Goal: Task Accomplishment & Management: Manage account settings

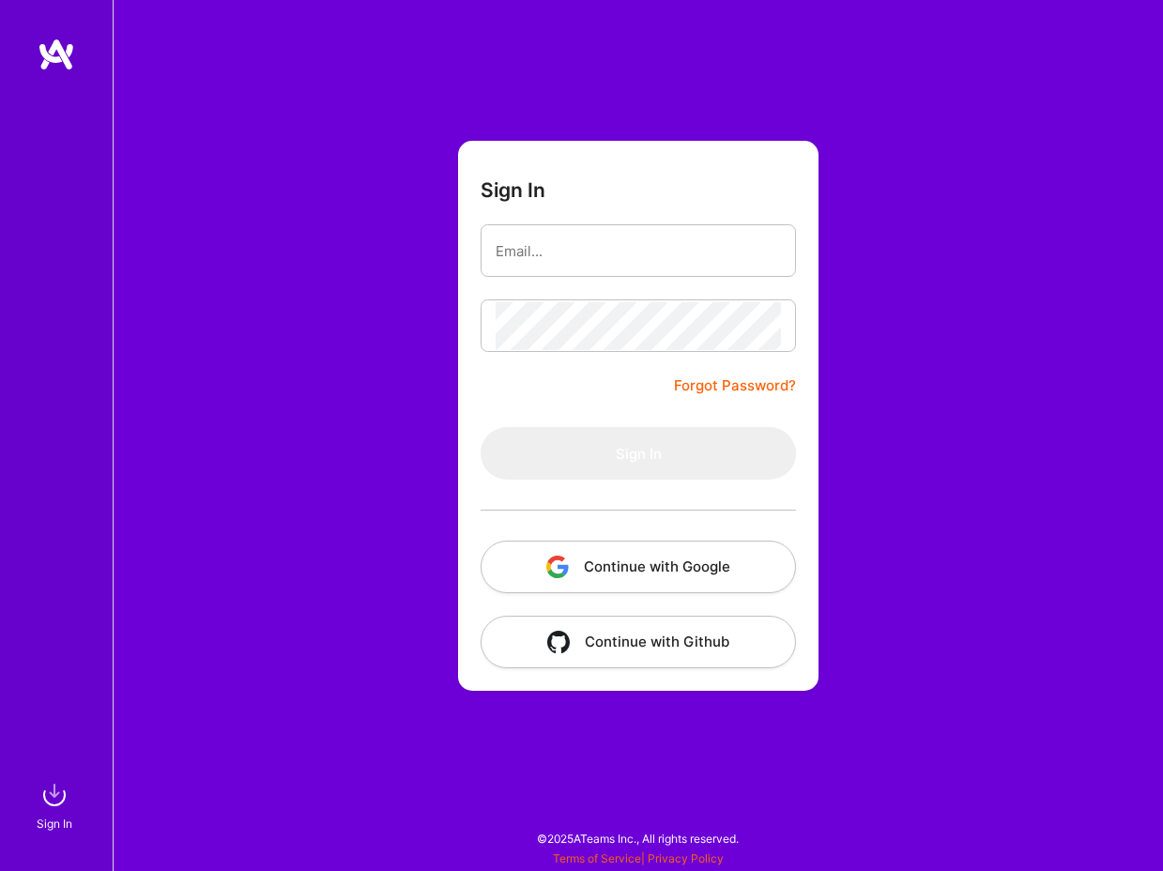
click at [554, 556] on img "button" at bounding box center [557, 567] width 23 height 23
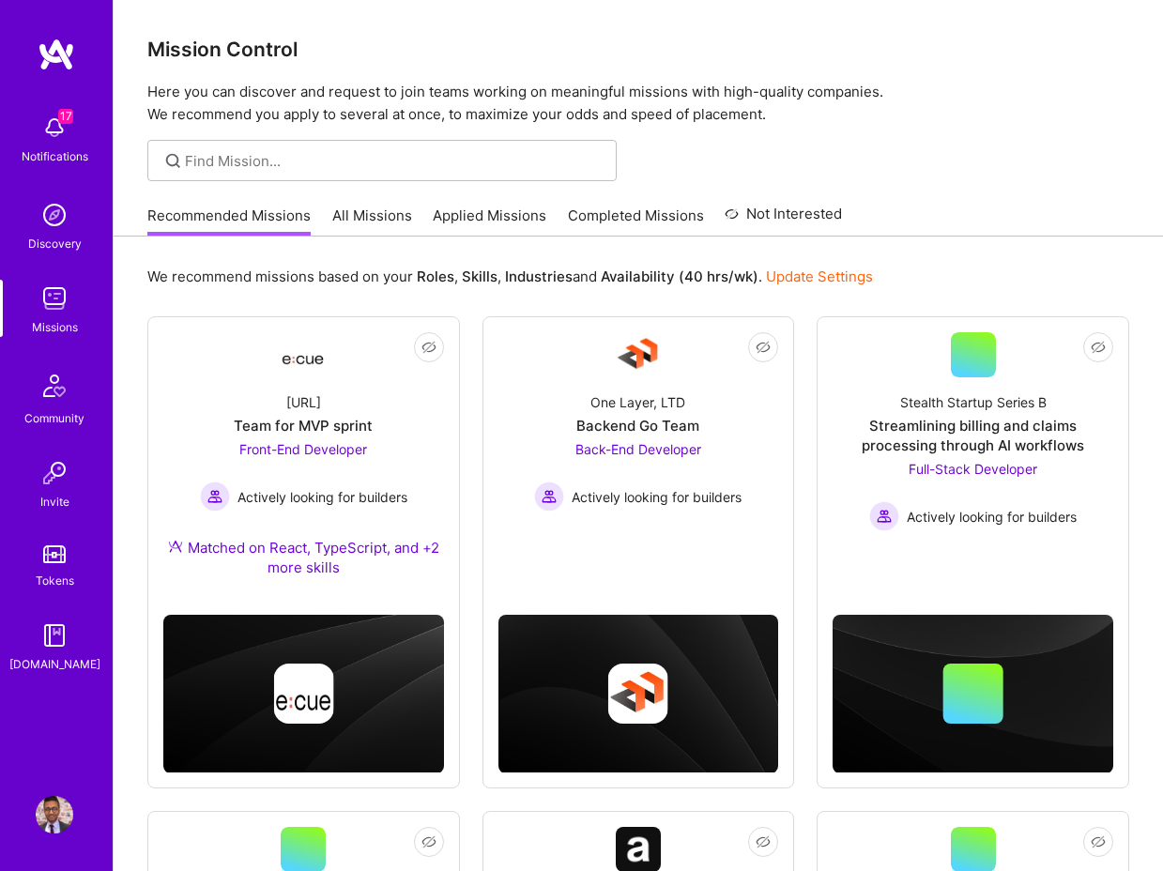
click at [55, 818] on img at bounding box center [55, 815] width 38 height 38
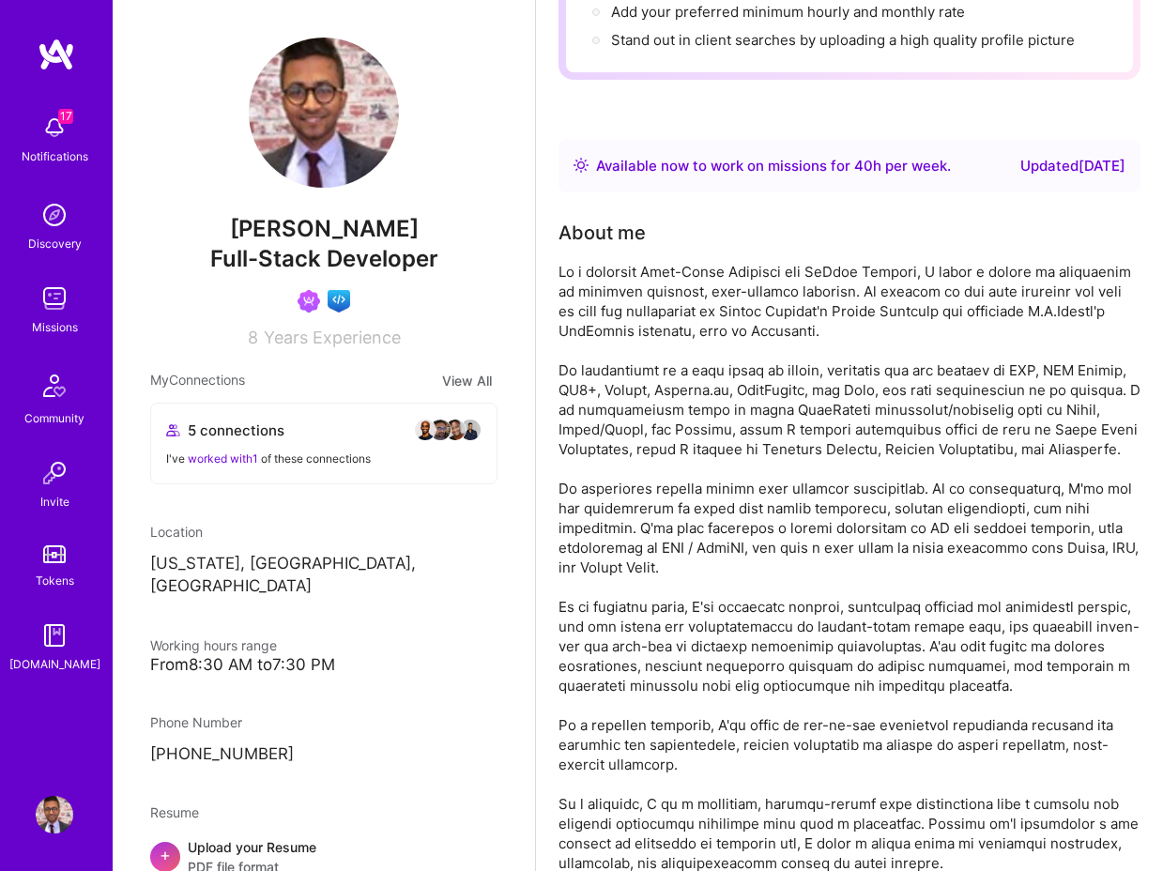
scroll to position [308, 0]
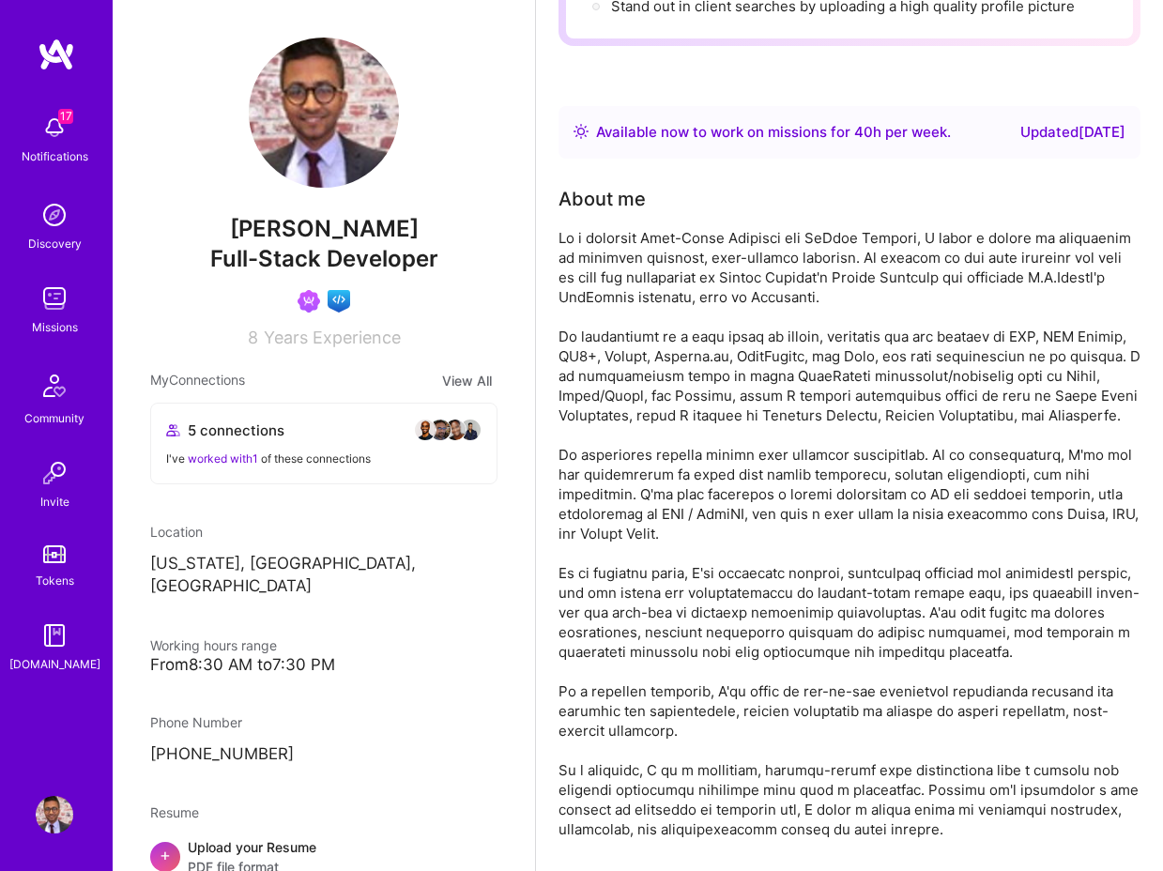
click at [726, 368] on div at bounding box center [850, 533] width 582 height 611
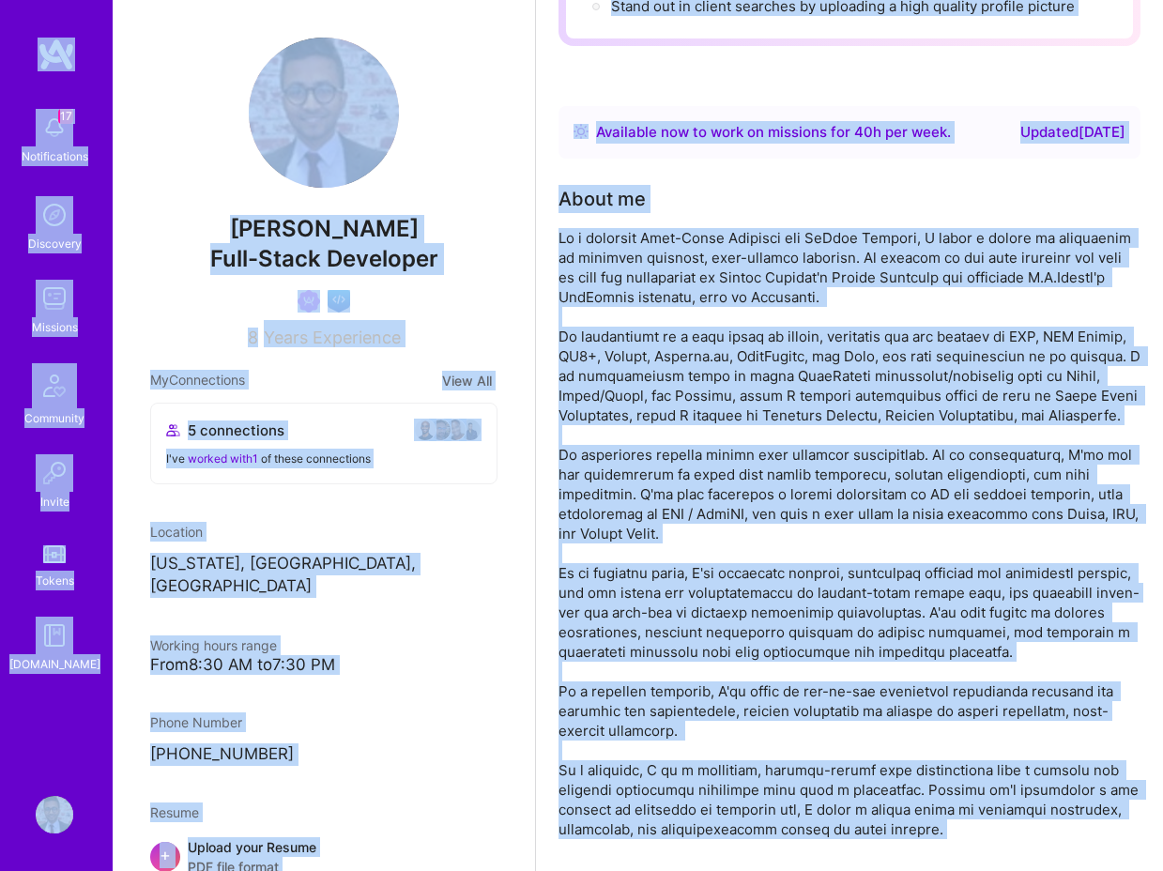
click at [726, 368] on div at bounding box center [850, 533] width 582 height 611
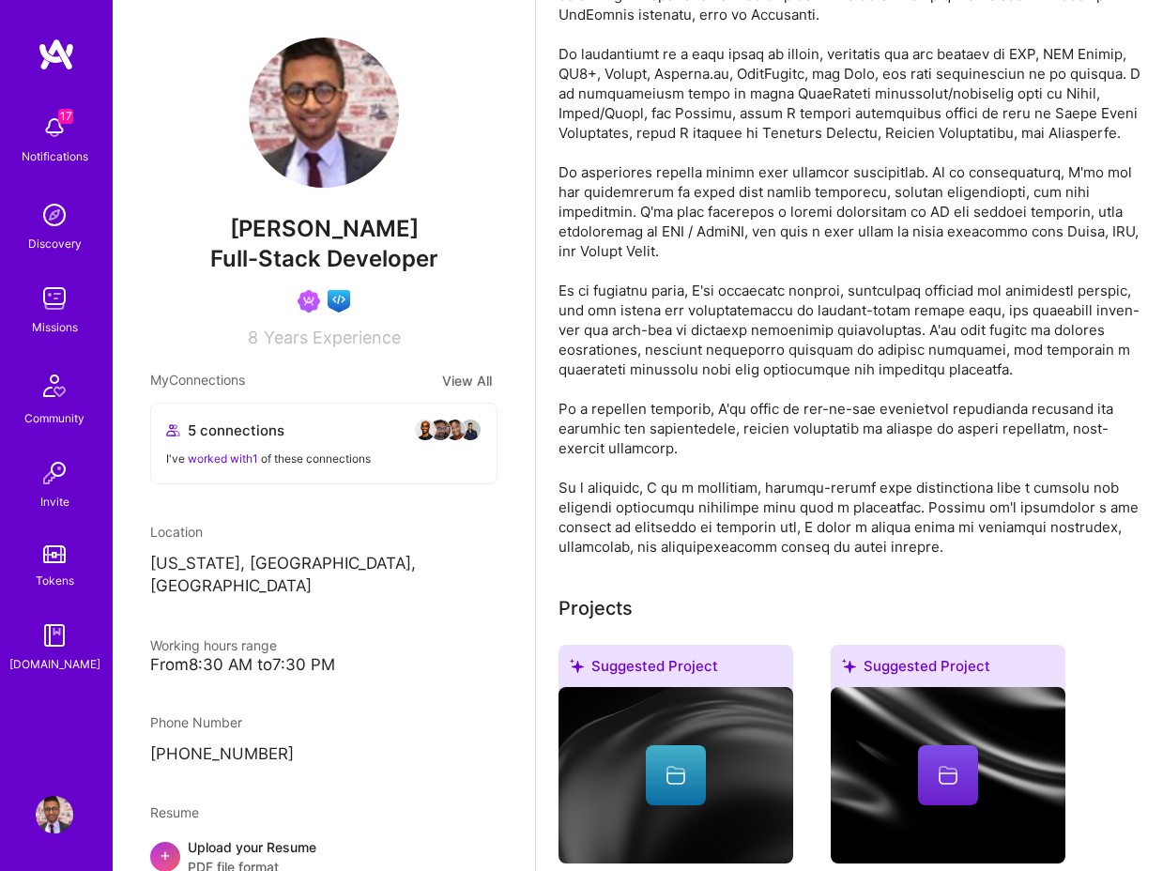
scroll to position [0, 0]
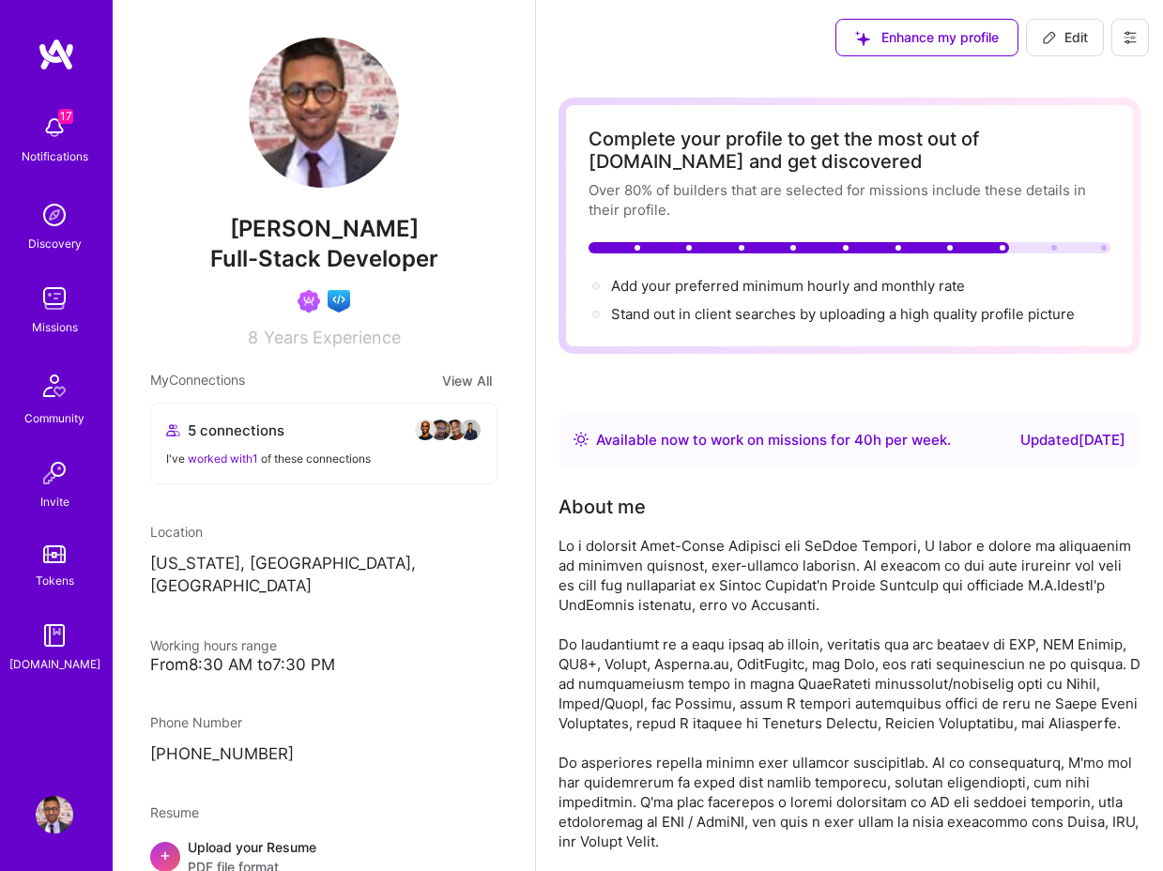
click at [1073, 35] on span "Edit" at bounding box center [1065, 37] width 46 height 19
select select "US"
select select "Right Now"
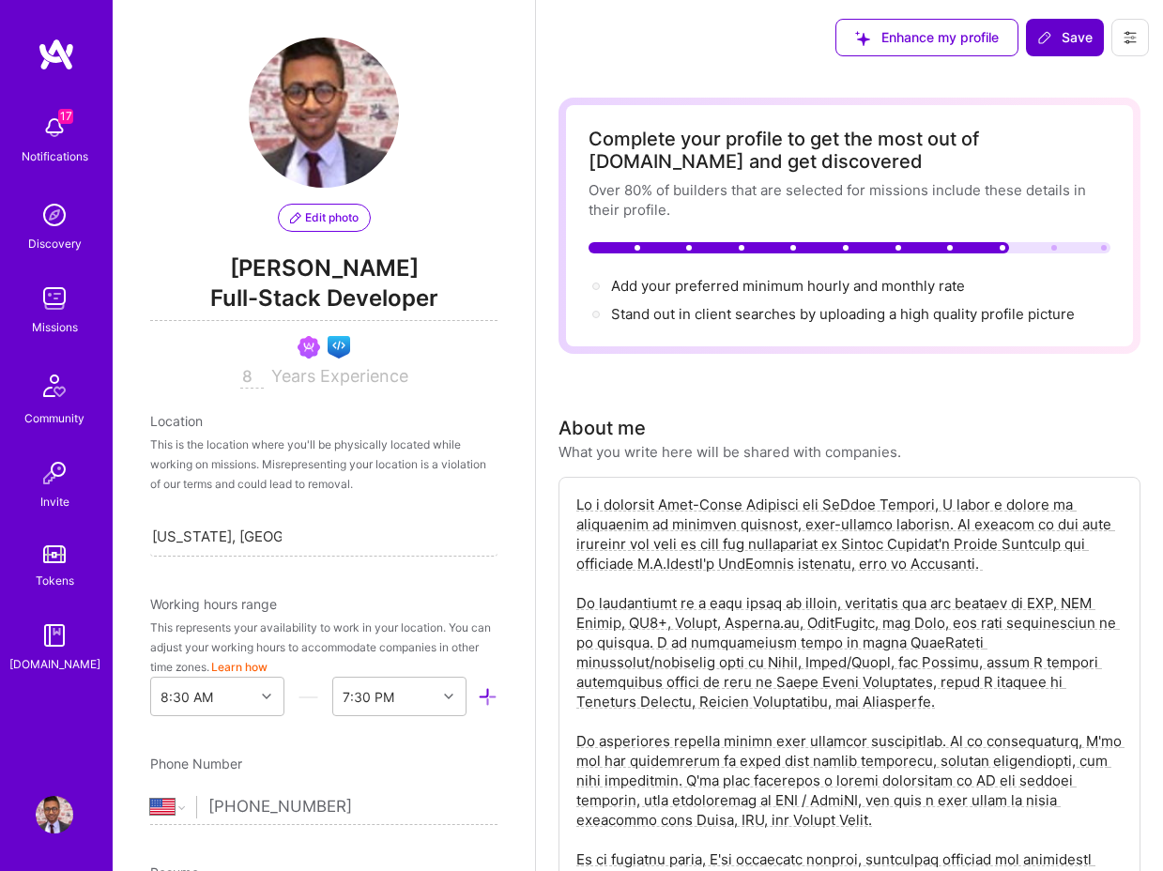
scroll to position [683, 0]
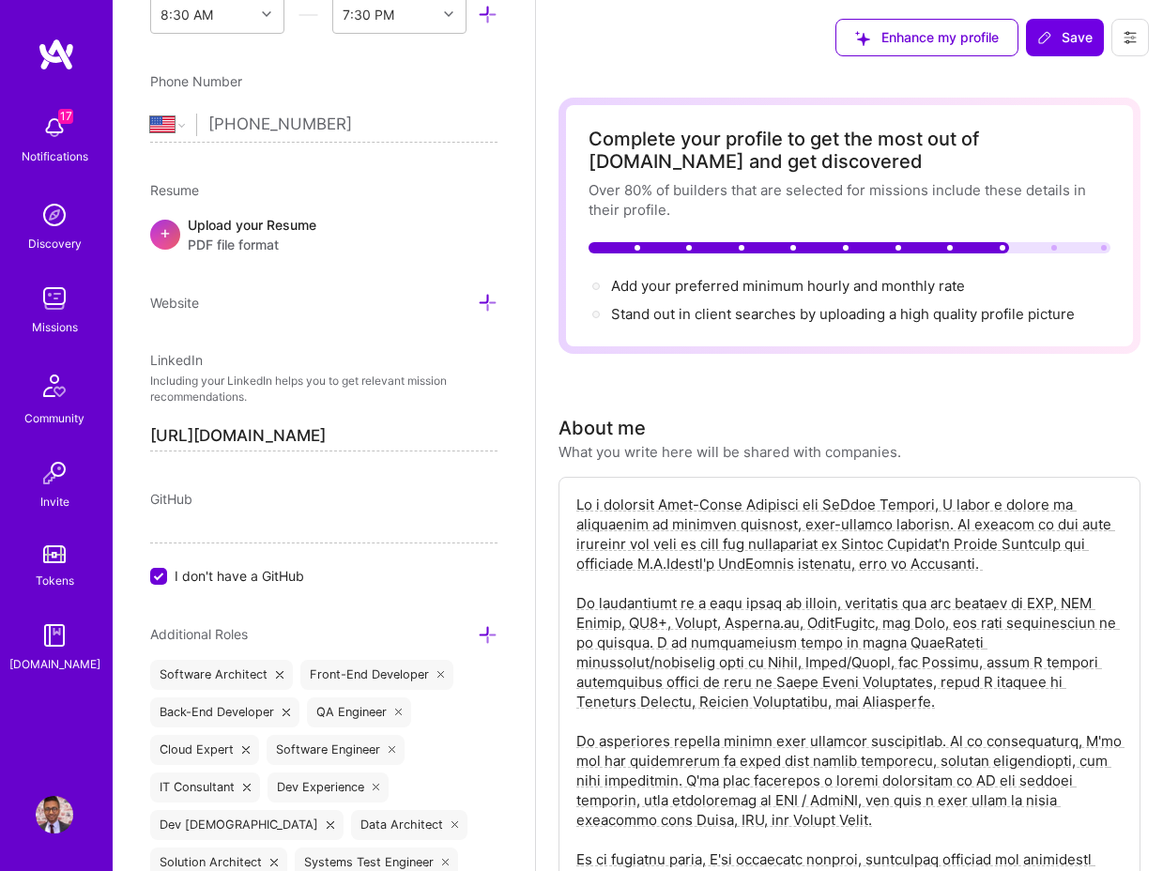
click at [751, 608] on textarea at bounding box center [850, 820] width 550 height 654
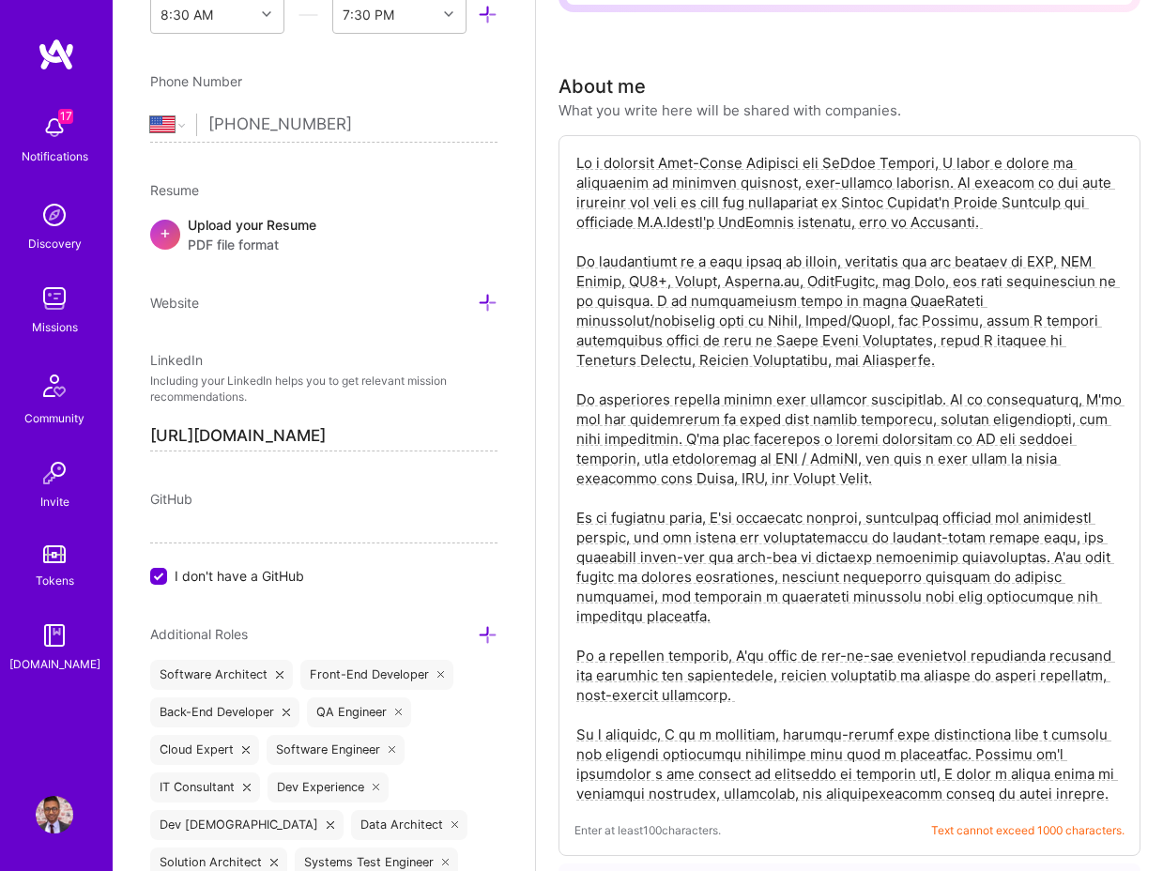
scroll to position [343, 0]
click at [806, 512] on textarea at bounding box center [850, 477] width 550 height 654
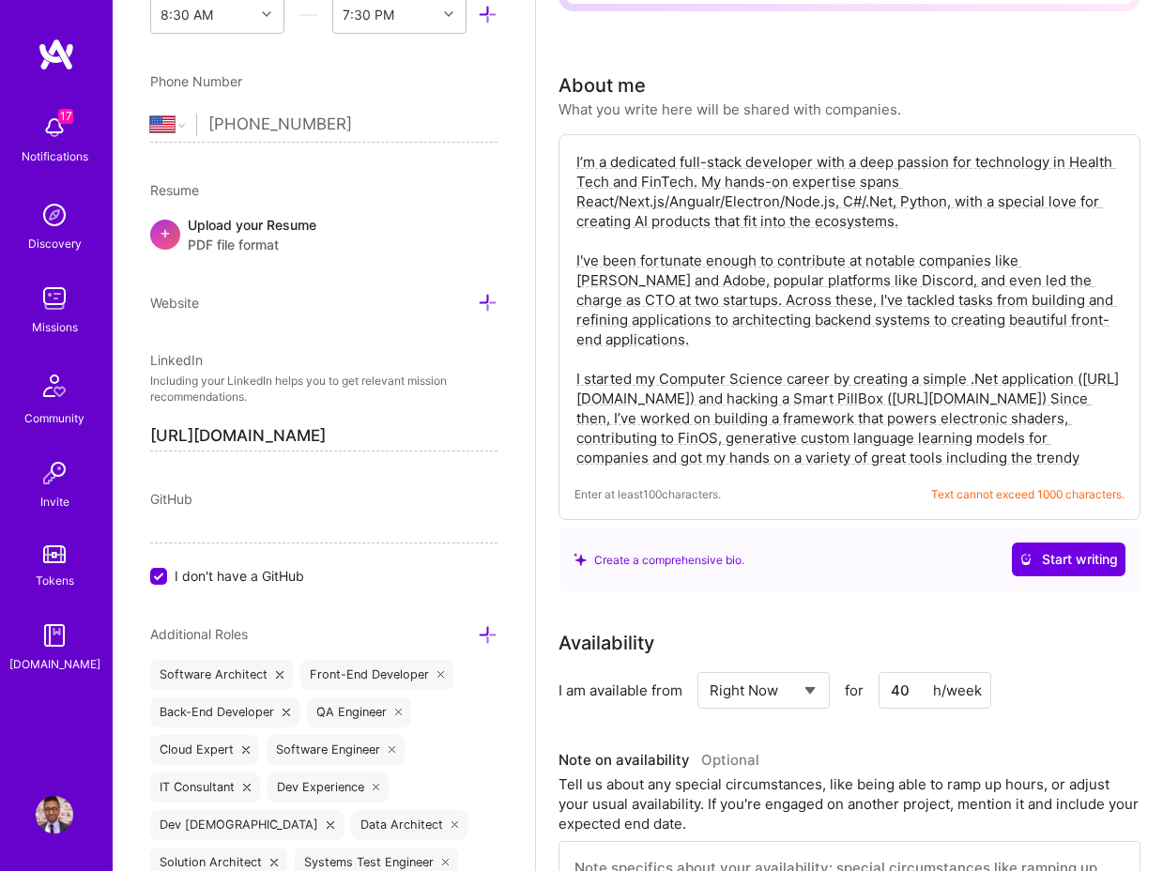
click at [577, 206] on textarea "I’m a dedicated full-stack developer with a deep passion for technology in Heal…" at bounding box center [850, 309] width 550 height 319
drag, startPoint x: 600, startPoint y: 261, endPoint x: 847, endPoint y: 261, distance: 246.9
click at [847, 261] on textarea "I’m a dedicated full-stack developer with a deep passion for technology in Heal…" at bounding box center [850, 309] width 550 height 319
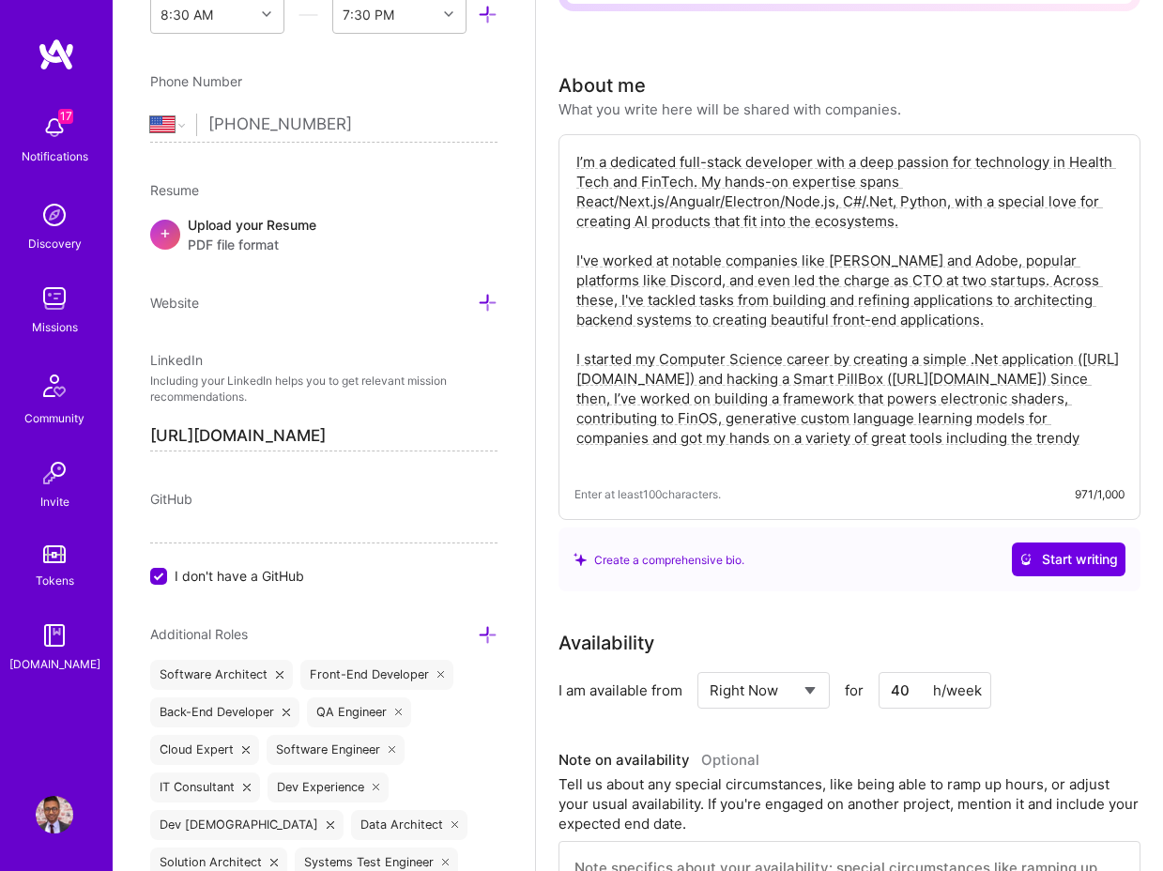
click at [827, 255] on textarea "I’m a dedicated full-stack developer with a deep passion for technology in Heal…" at bounding box center [850, 309] width 550 height 319
click at [982, 315] on textarea "I’m a dedicated full-stack developer with a deep passion for technology in Heal…" at bounding box center [850, 309] width 550 height 319
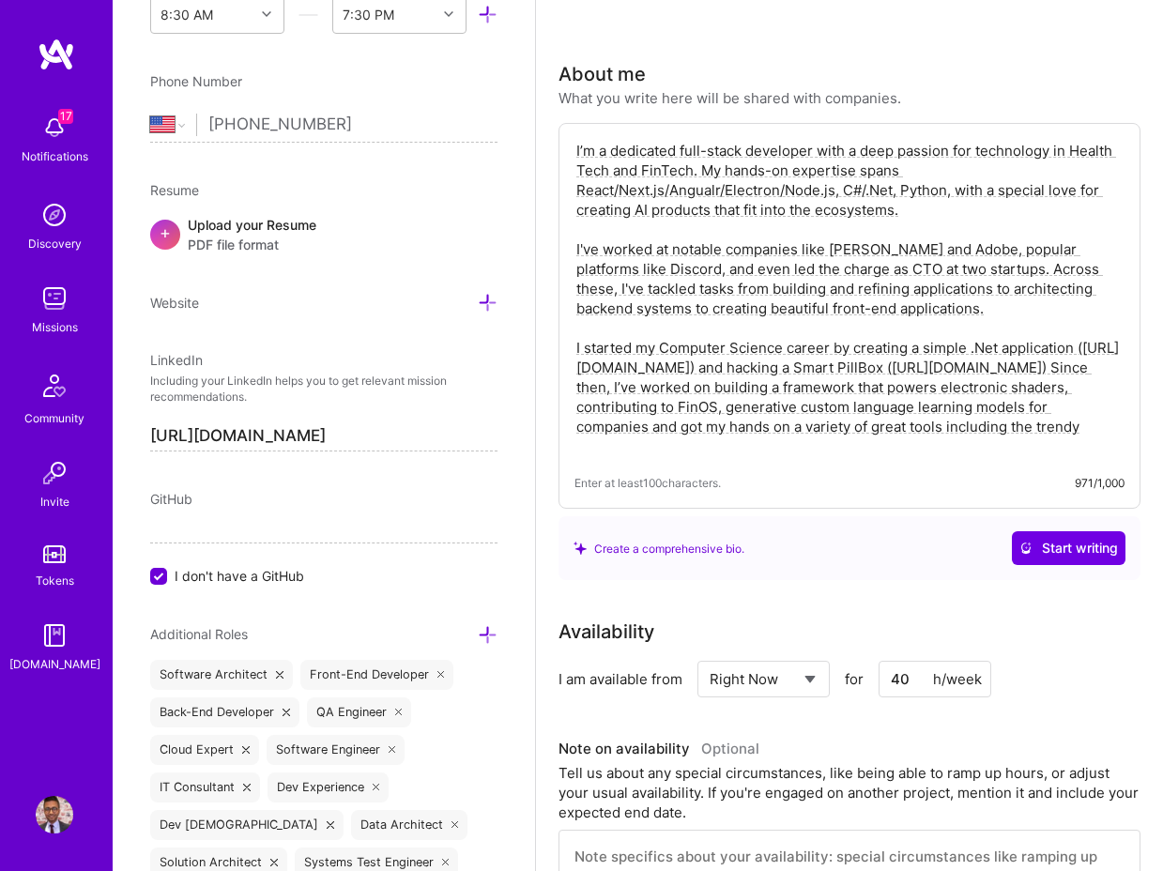
scroll to position [370, 0]
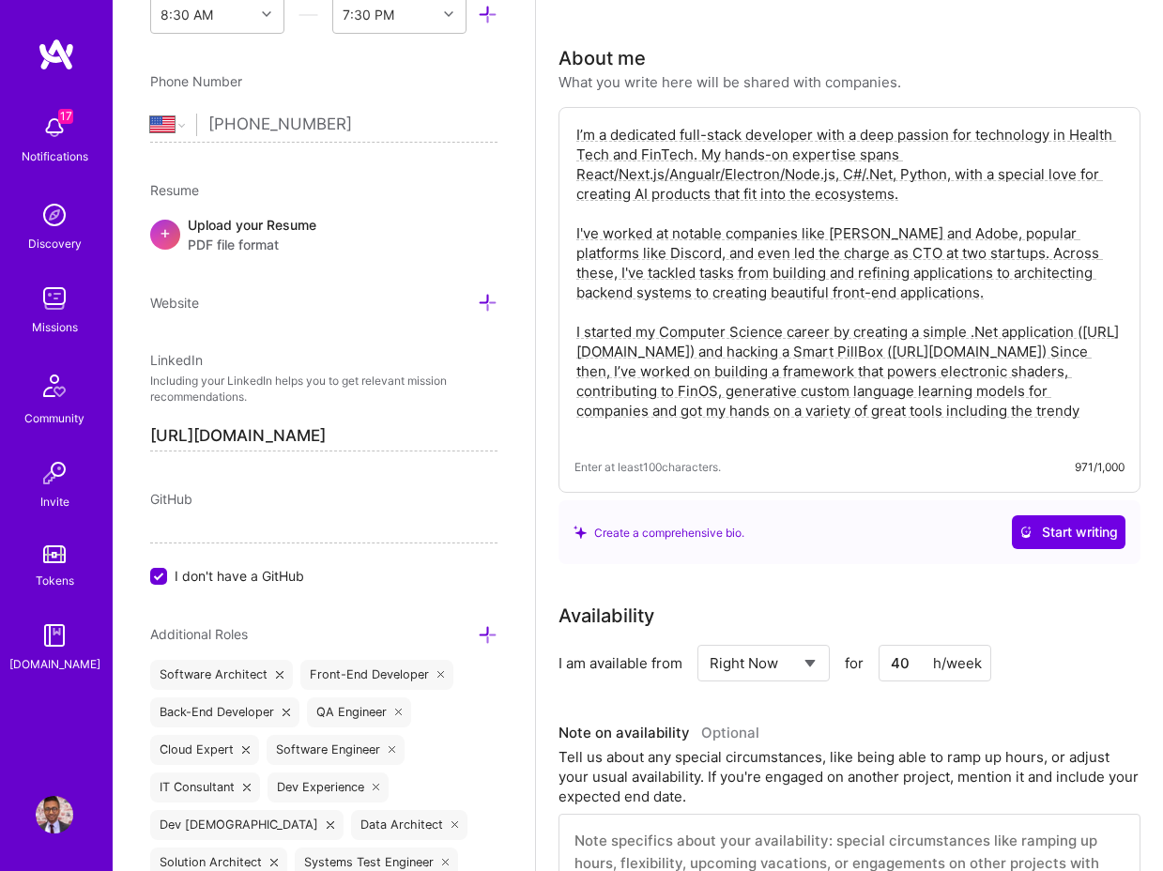
click at [907, 349] on textarea "I’m a dedicated full-stack developer with a deep passion for technology in Heal…" at bounding box center [850, 282] width 550 height 319
drag, startPoint x: 821, startPoint y: 428, endPoint x: 558, endPoint y: 320, distance: 284.2
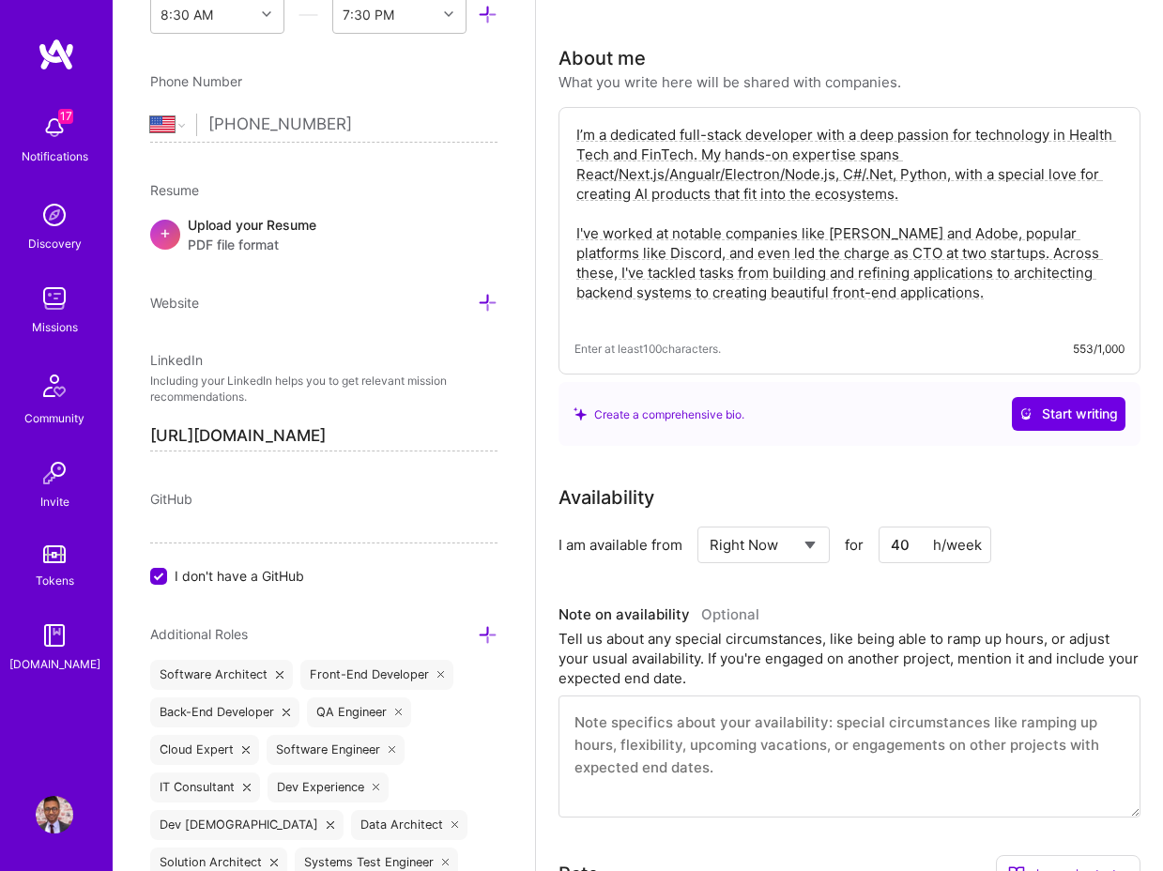
drag, startPoint x: 1053, startPoint y: 134, endPoint x: 700, endPoint y: 150, distance: 352.5
click at [700, 150] on textarea "I’m a dedicated full-stack developer with a deep passion for technology in Heal…" at bounding box center [850, 223] width 550 height 201
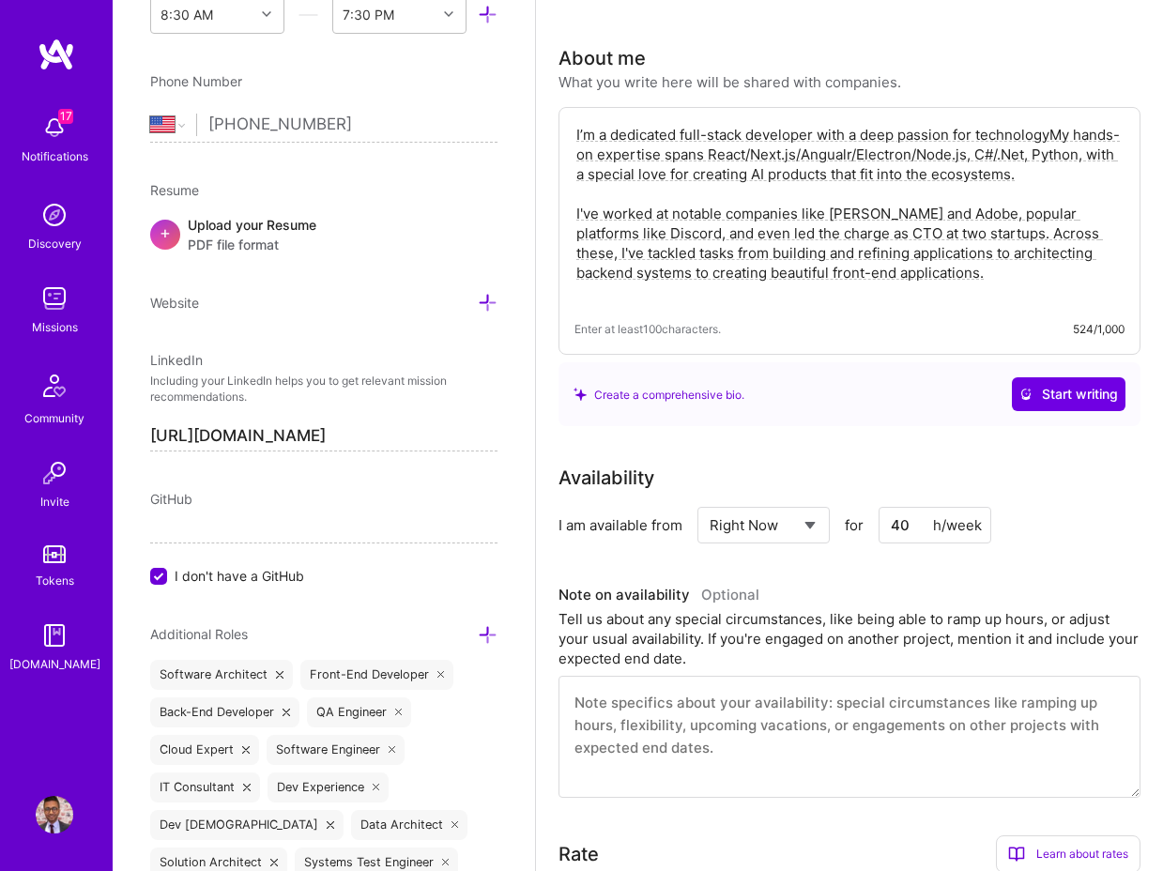
click at [753, 146] on textarea "I’m a dedicated full-stack developer with a deep passion for technologyMy hands…" at bounding box center [850, 213] width 550 height 181
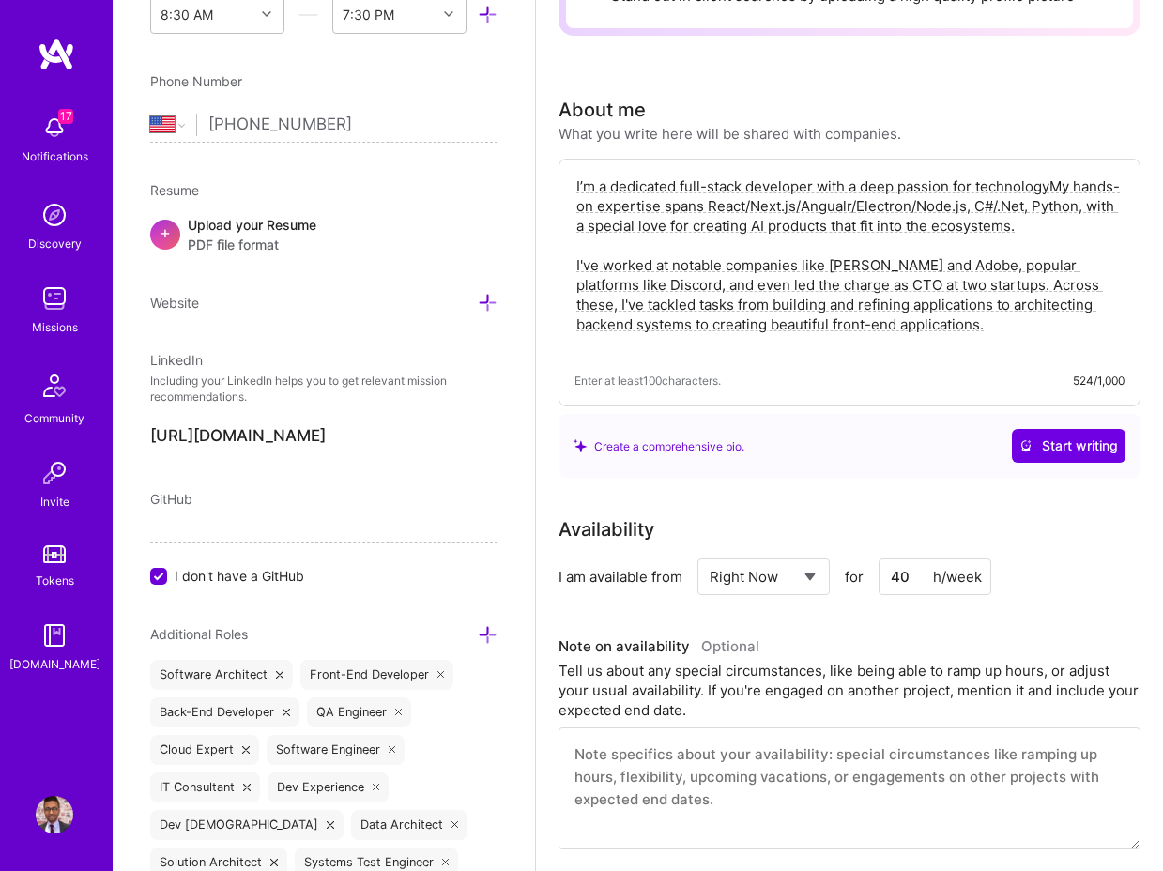
scroll to position [0, 0]
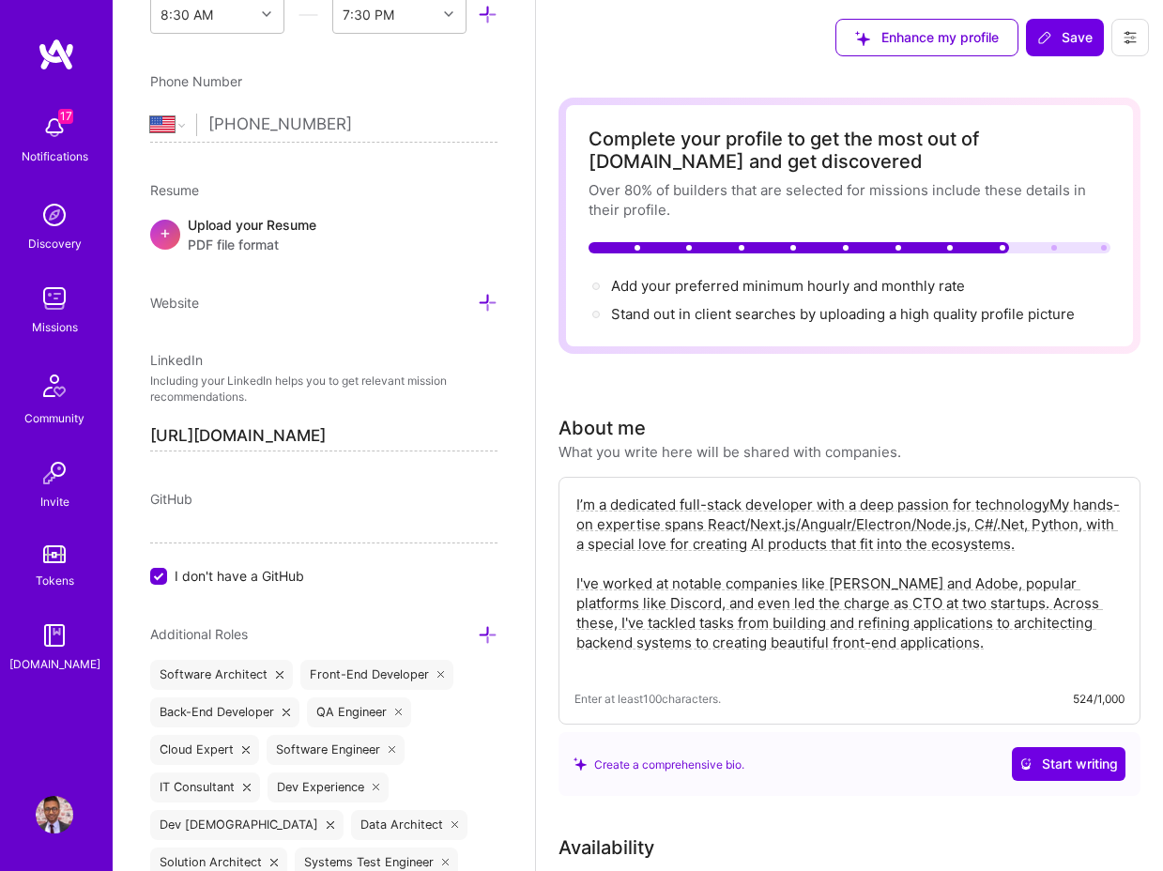
click at [811, 559] on textarea "I’m a dedicated full-stack developer with a deep passion for technologyMy hands…" at bounding box center [850, 583] width 550 height 181
type textarea "I’m a dedicated full-stack developer with a deep passion for technologyMy hands…"
click at [696, 577] on textarea "I’m a dedicated full-stack developer with a deep passion for technologyMy hands…" at bounding box center [850, 583] width 550 height 181
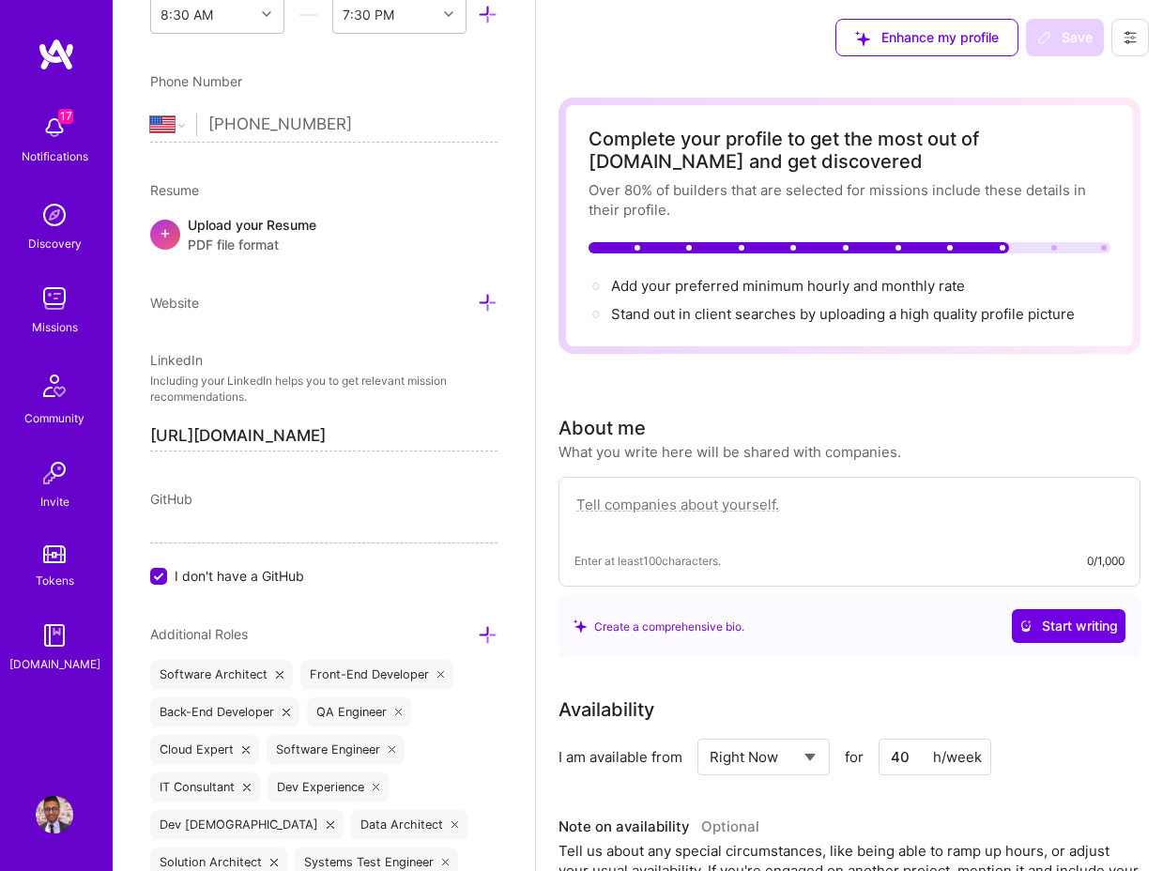
paste textarea "I’m a full-stack engineer and AI product builder who bridges deep technical exe…"
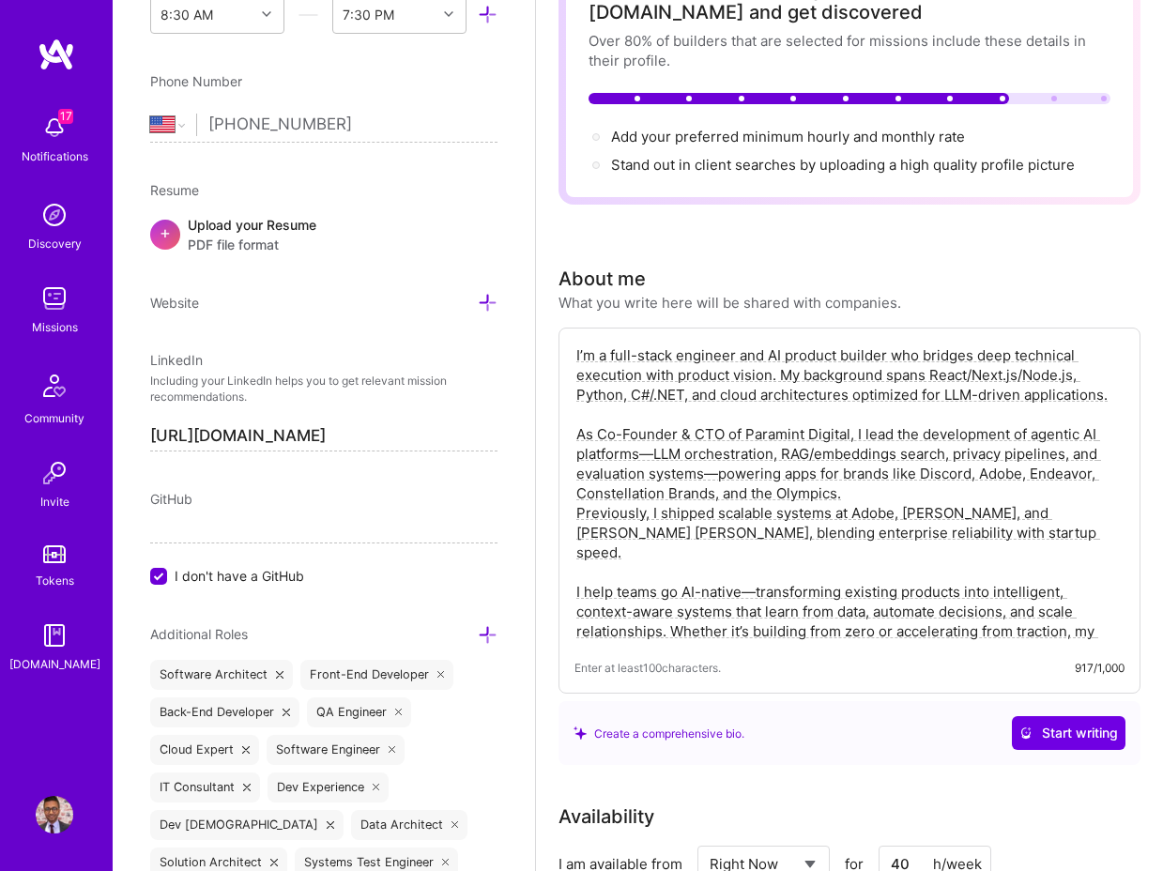
scroll to position [156, 0]
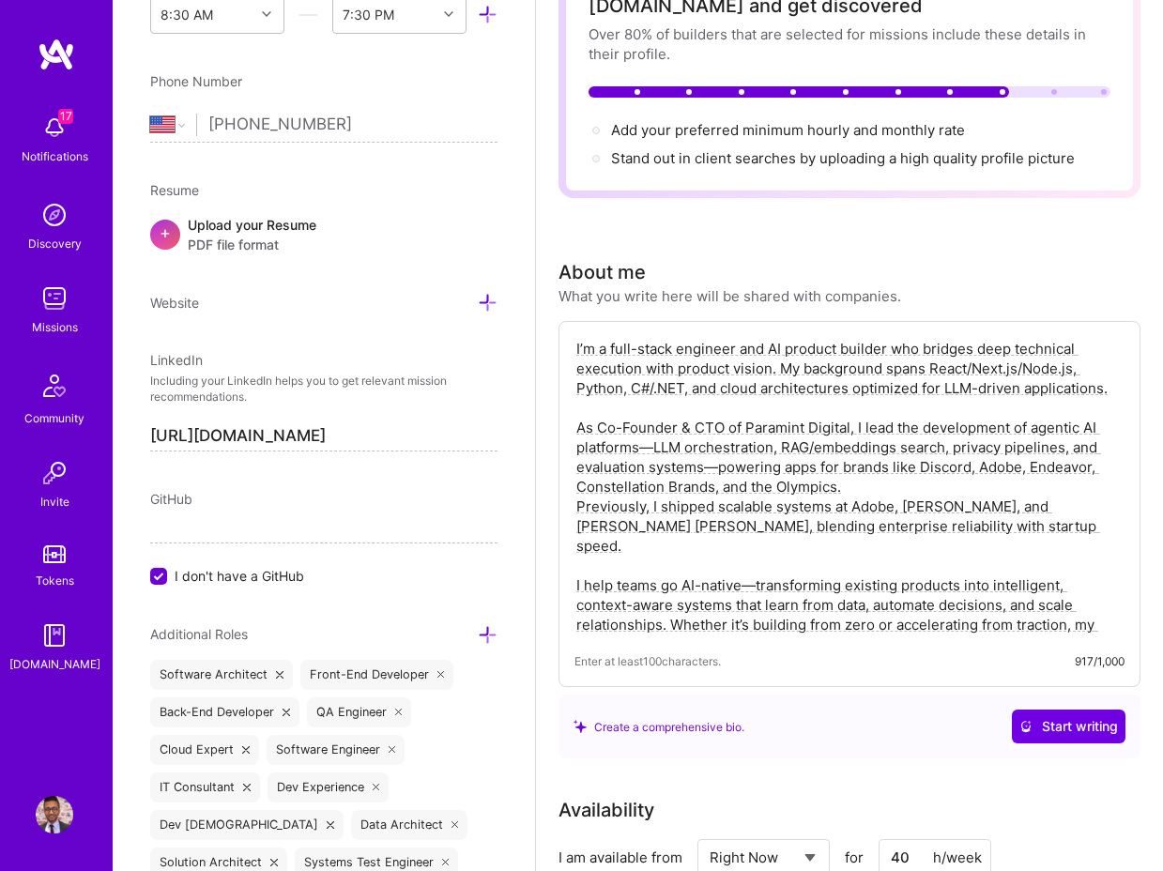
click at [800, 397] on textarea "I’m a full-stack engineer and AI product builder who bridges deep technical exe…" at bounding box center [850, 487] width 550 height 300
click at [968, 367] on textarea "I’m a full-stack engineer and AI product builder who bridges deep technical exe…" at bounding box center [850, 487] width 550 height 300
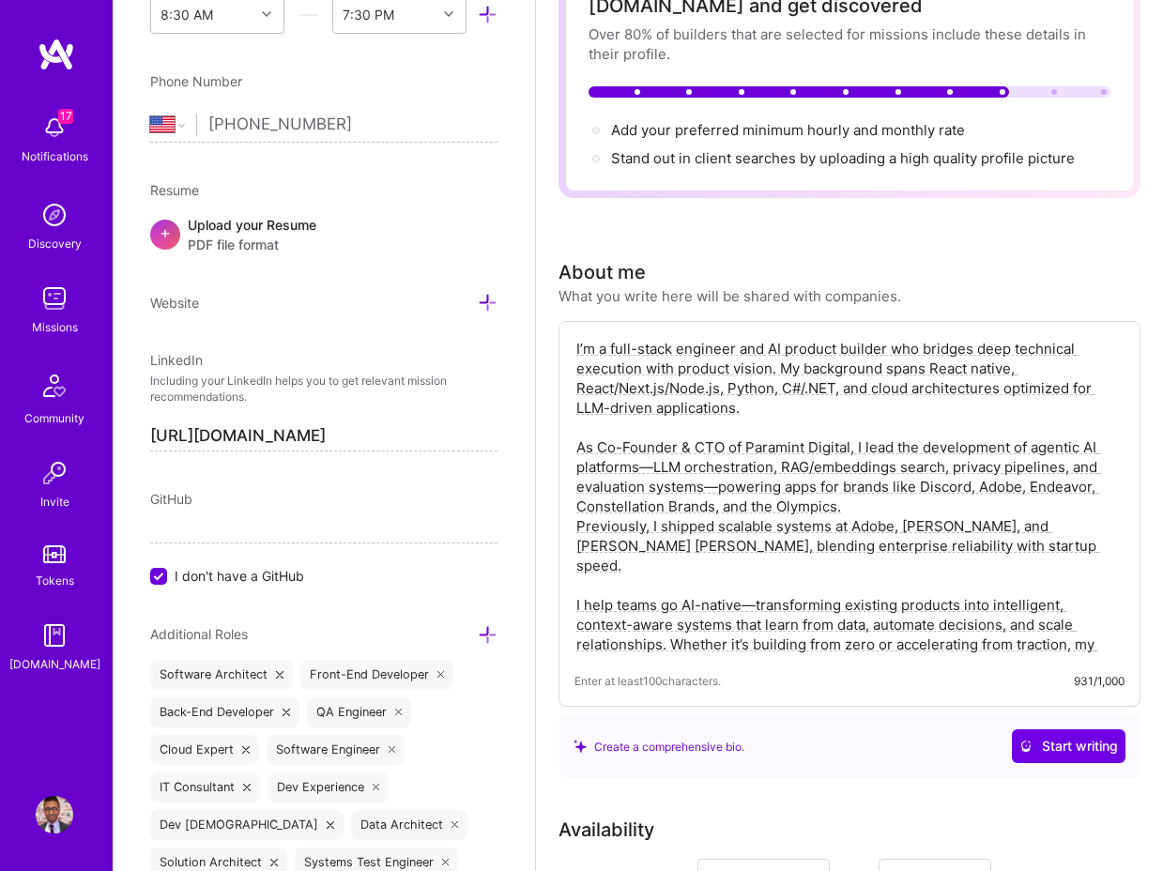
click at [794, 410] on textarea "I’m a full-stack engineer and AI product builder who bridges deep technical exe…" at bounding box center [850, 496] width 550 height 319
click at [845, 392] on textarea "I’m a full-stack engineer and AI product builder who bridges deep technical exe…" at bounding box center [850, 496] width 550 height 319
click at [845, 389] on textarea "I’m a full-stack engineer and AI product builder who bridges deep technical exe…" at bounding box center [850, 496] width 550 height 319
click at [579, 410] on textarea "I’m a full-stack engineer and AI product builder who bridges deep technical exe…" at bounding box center [850, 496] width 550 height 319
click at [972, 415] on textarea "I’m a full-stack engineer and AI product builder who bridges deep technical exe…" at bounding box center [850, 496] width 550 height 319
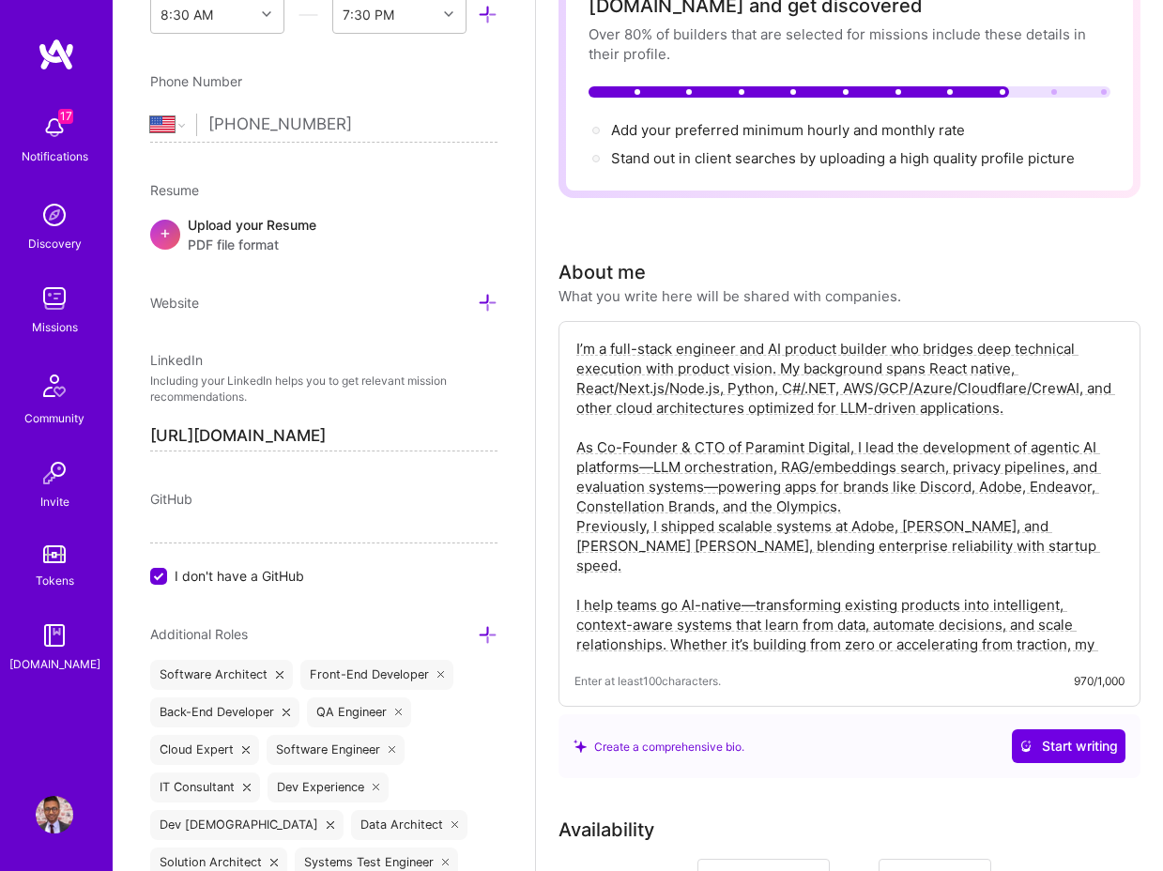
click at [1024, 412] on textarea "I’m a full-stack engineer and AI product builder who bridges deep technical exe…" at bounding box center [850, 496] width 550 height 319
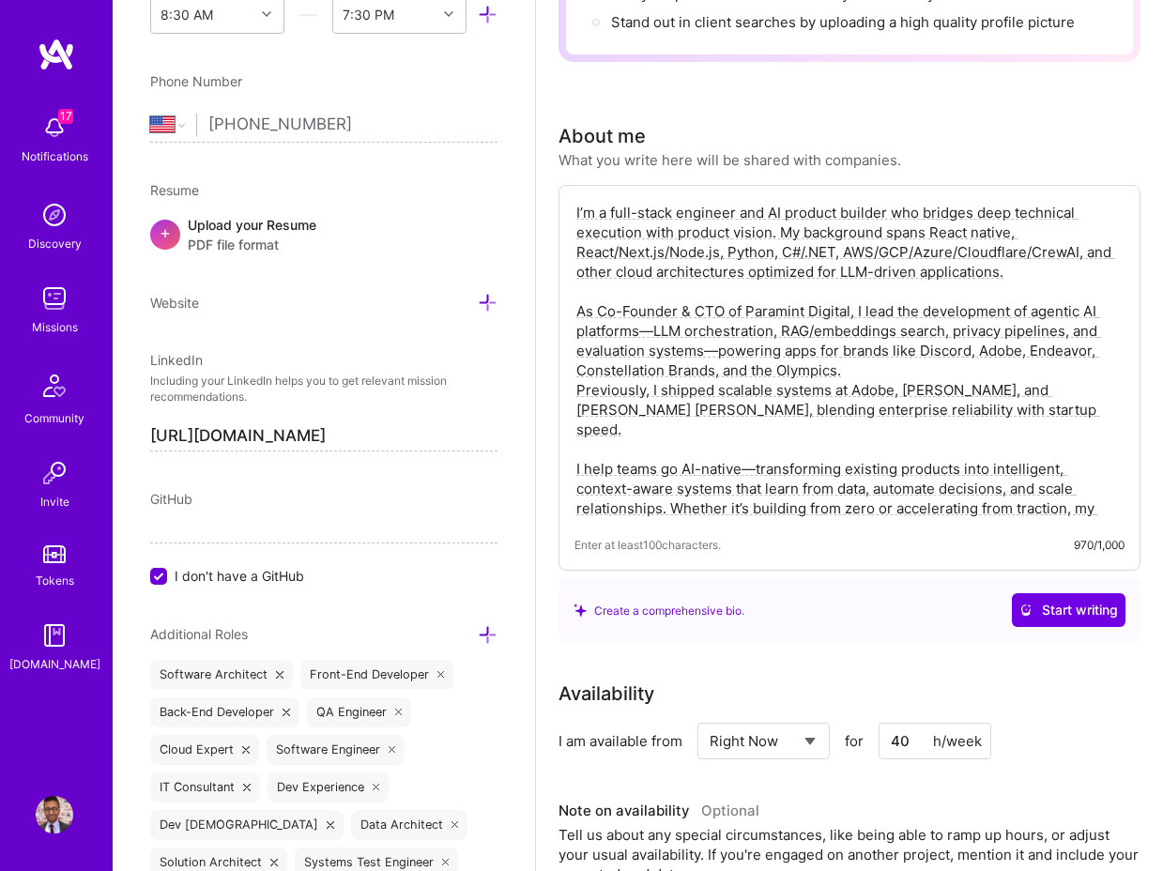
scroll to position [296, 0]
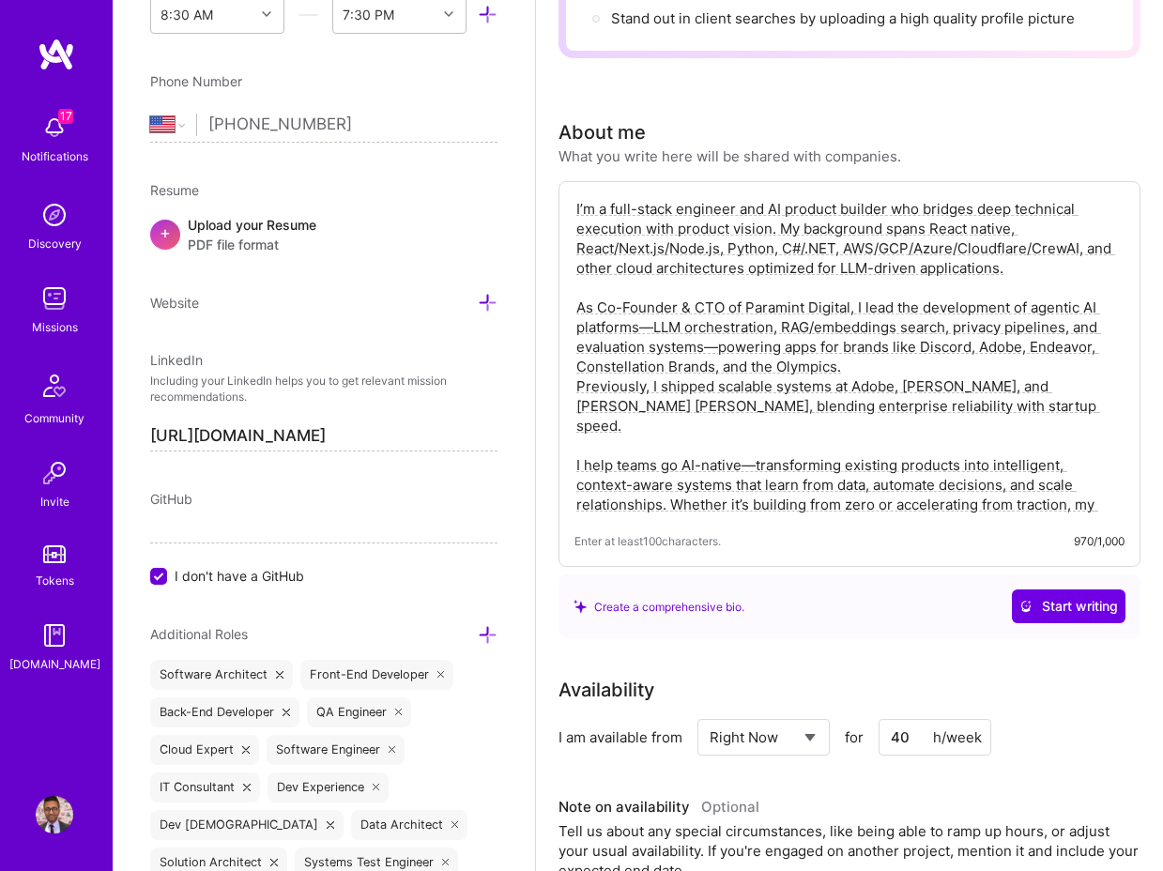
drag, startPoint x: 856, startPoint y: 305, endPoint x: 573, endPoint y: 309, distance: 283.6
click at [573, 309] on div "I’m a full-stack engineer and AI product builder who bridges deep technical exe…" at bounding box center [850, 374] width 582 height 386
click at [755, 369] on textarea "I’m a full-stack engineer and AI product builder who bridges deep technical exe…" at bounding box center [850, 356] width 550 height 319
click at [578, 331] on textarea "I’m a full-stack engineer and AI product builder who bridges deep technical exe…" at bounding box center [850, 356] width 550 height 319
click at [894, 307] on textarea "I’m a full-stack engineer and AI product builder who bridges deep technical exe…" at bounding box center [850, 356] width 550 height 319
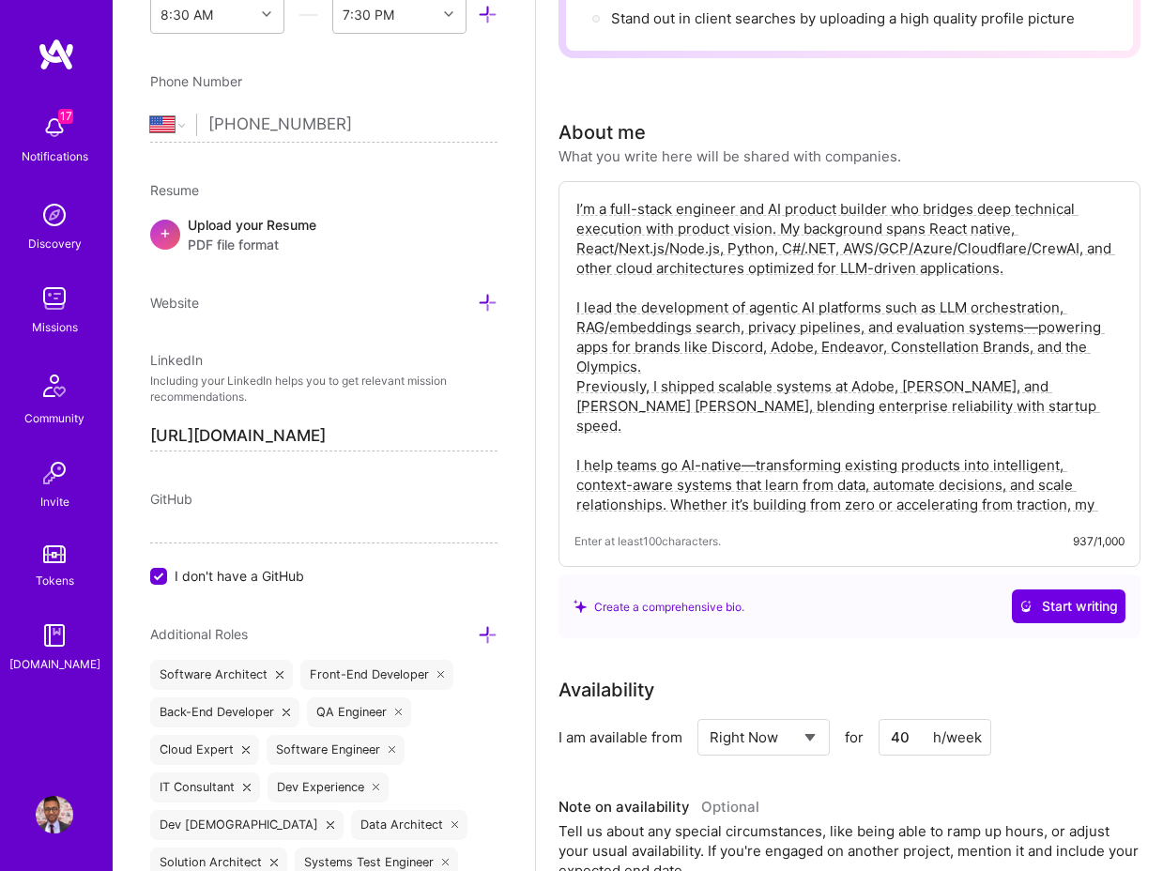
click at [1038, 331] on textarea "I’m a full-stack engineer and AI product builder who bridges deep technical exe…" at bounding box center [850, 356] width 550 height 319
click at [1049, 326] on textarea "I’m a full-stack engineer and AI product builder who bridges deep technical exe…" at bounding box center [850, 356] width 550 height 319
click at [577, 383] on textarea "I’m a full-stack engineer and AI product builder who bridges deep technical exe…" at bounding box center [850, 356] width 550 height 319
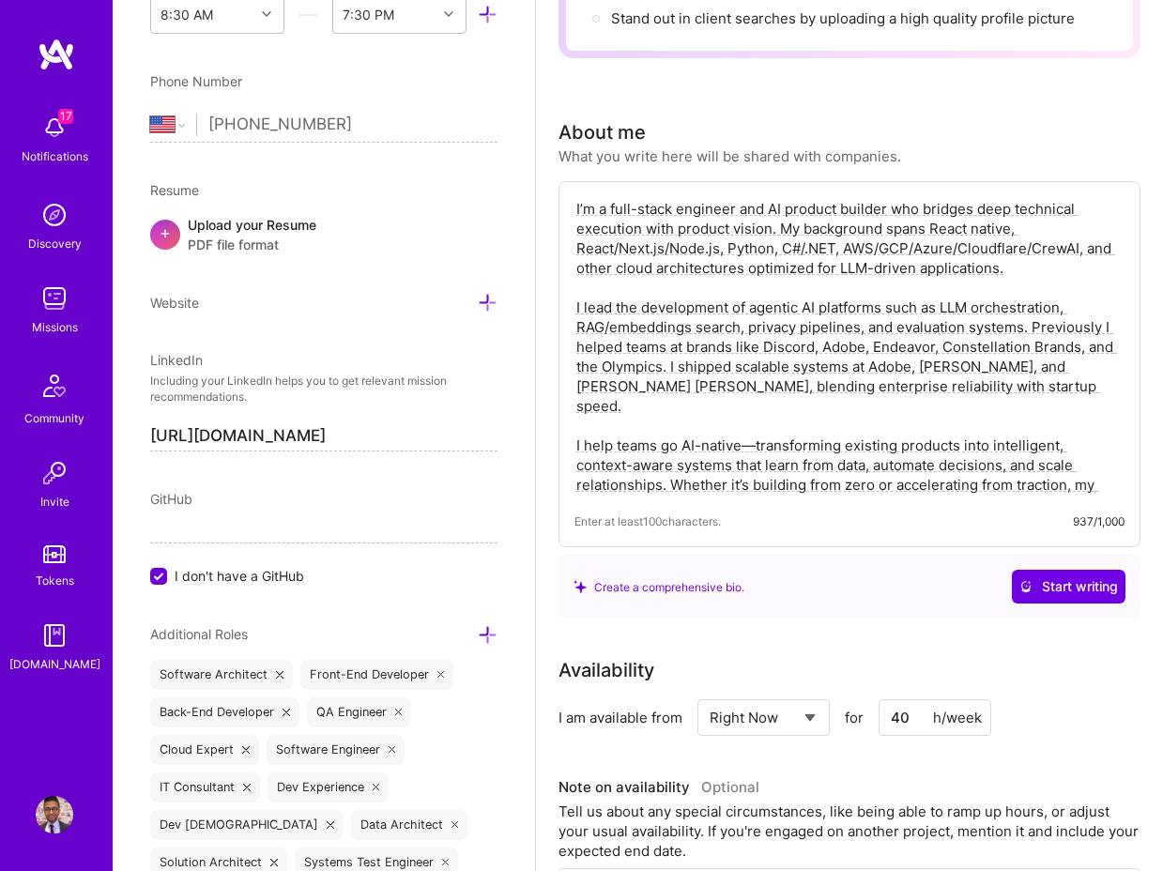
click at [670, 400] on textarea "I’m a full-stack engineer and AI product builder who bridges deep technical exe…" at bounding box center [850, 347] width 550 height 300
click at [585, 423] on textarea "I’m a full-stack engineer and AI product builder who bridges deep technical exe…" at bounding box center [850, 347] width 550 height 300
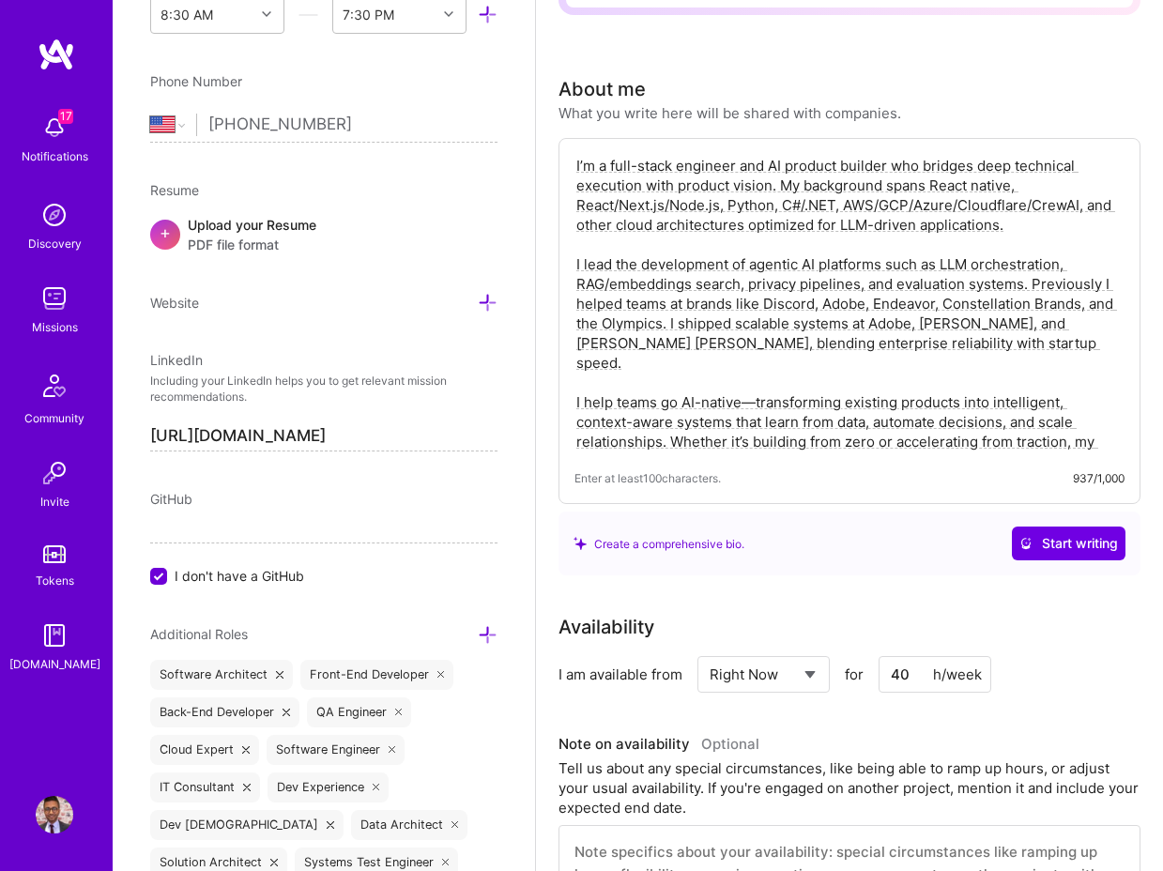
scroll to position [341, 0]
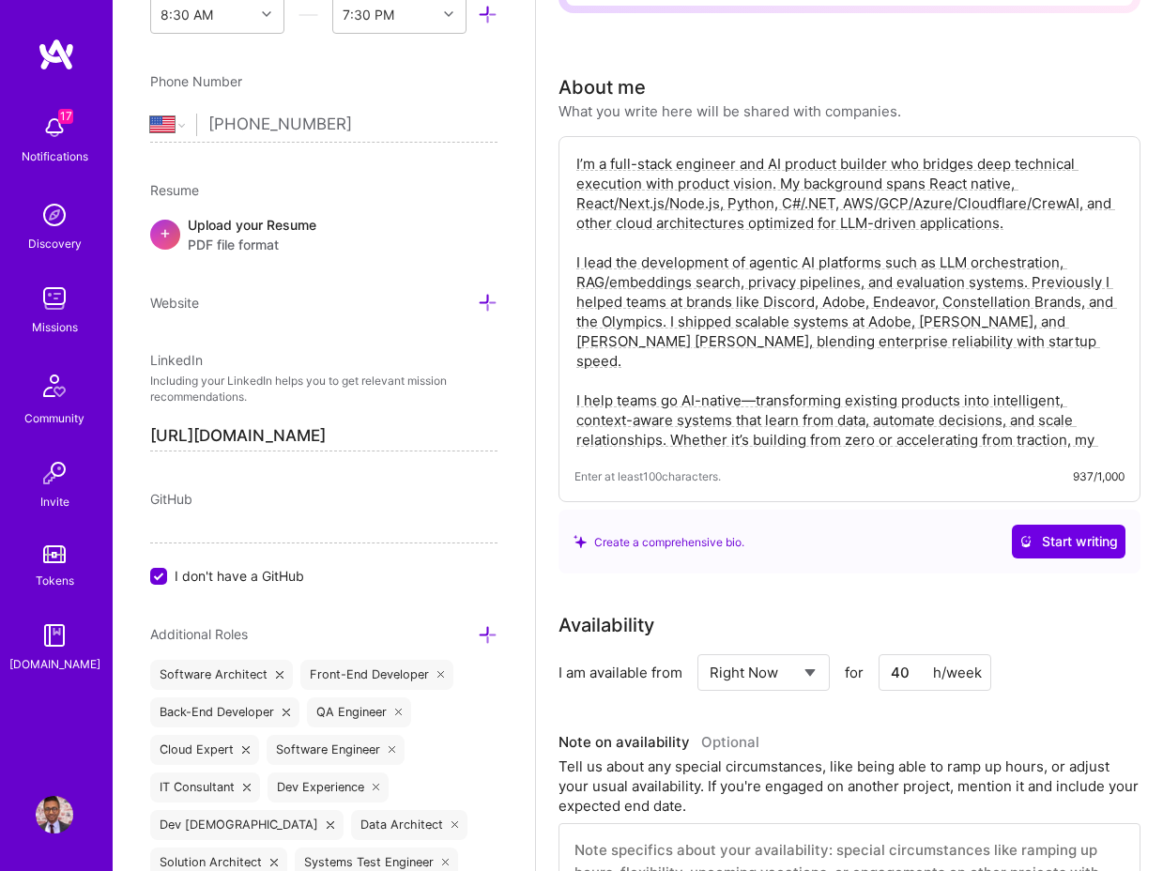
click at [758, 377] on textarea "I’m a full-stack engineer and AI product builder who bridges deep technical exe…" at bounding box center [850, 302] width 550 height 300
click at [694, 405] on textarea "I’m a full-stack engineer and AI product builder who bridges deep technical exe…" at bounding box center [850, 302] width 550 height 300
click at [753, 383] on textarea "I’m a full-stack engineer and AI product builder who bridges deep technical exe…" at bounding box center [850, 302] width 550 height 300
click at [974, 438] on textarea "I’m a full-stack engineer and AI product builder who bridges deep technical exe…" at bounding box center [850, 302] width 550 height 300
click at [1031, 316] on textarea "I’m a full-stack engineer and AI product builder who bridges deep technical exe…" at bounding box center [850, 302] width 550 height 300
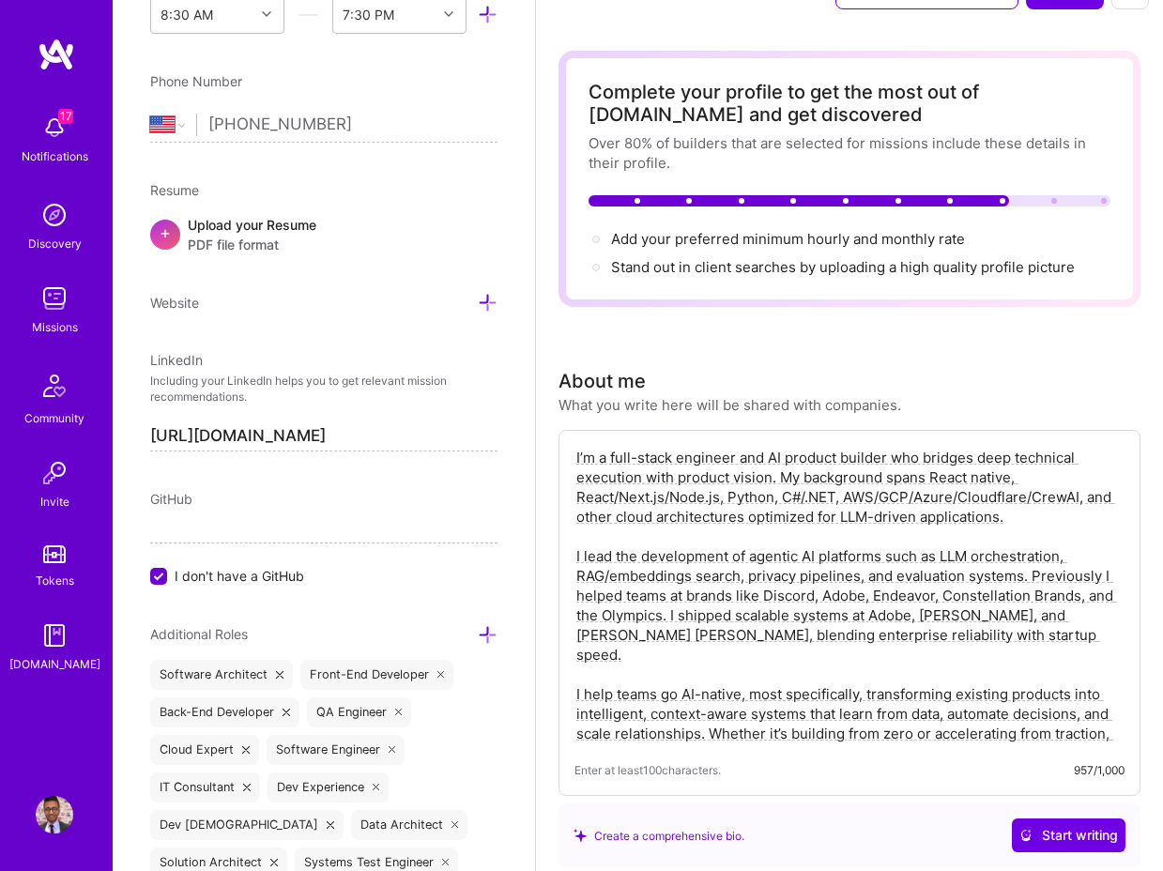
scroll to position [0, 0]
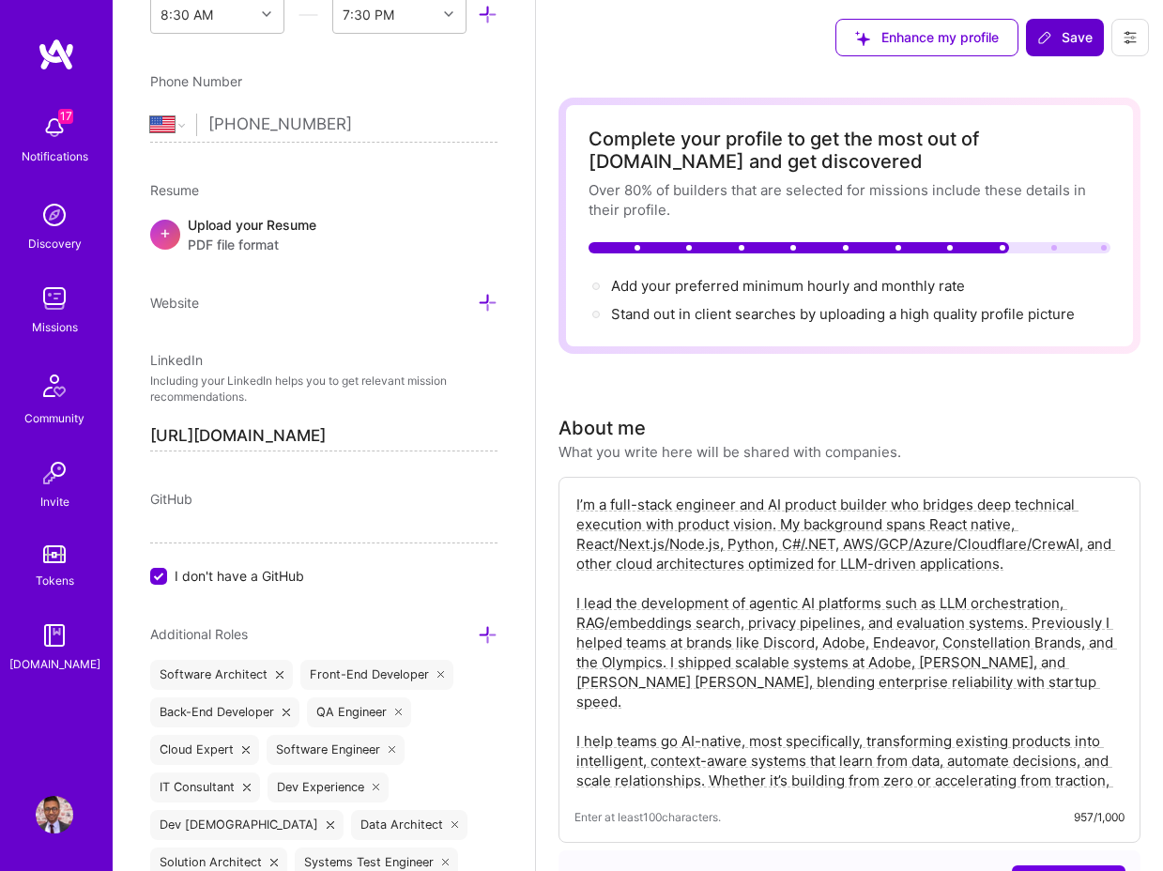
type textarea "I’m a full-stack engineer and AI product builder who bridges deep technical exe…"
click at [1071, 34] on span "Save" at bounding box center [1065, 37] width 55 height 19
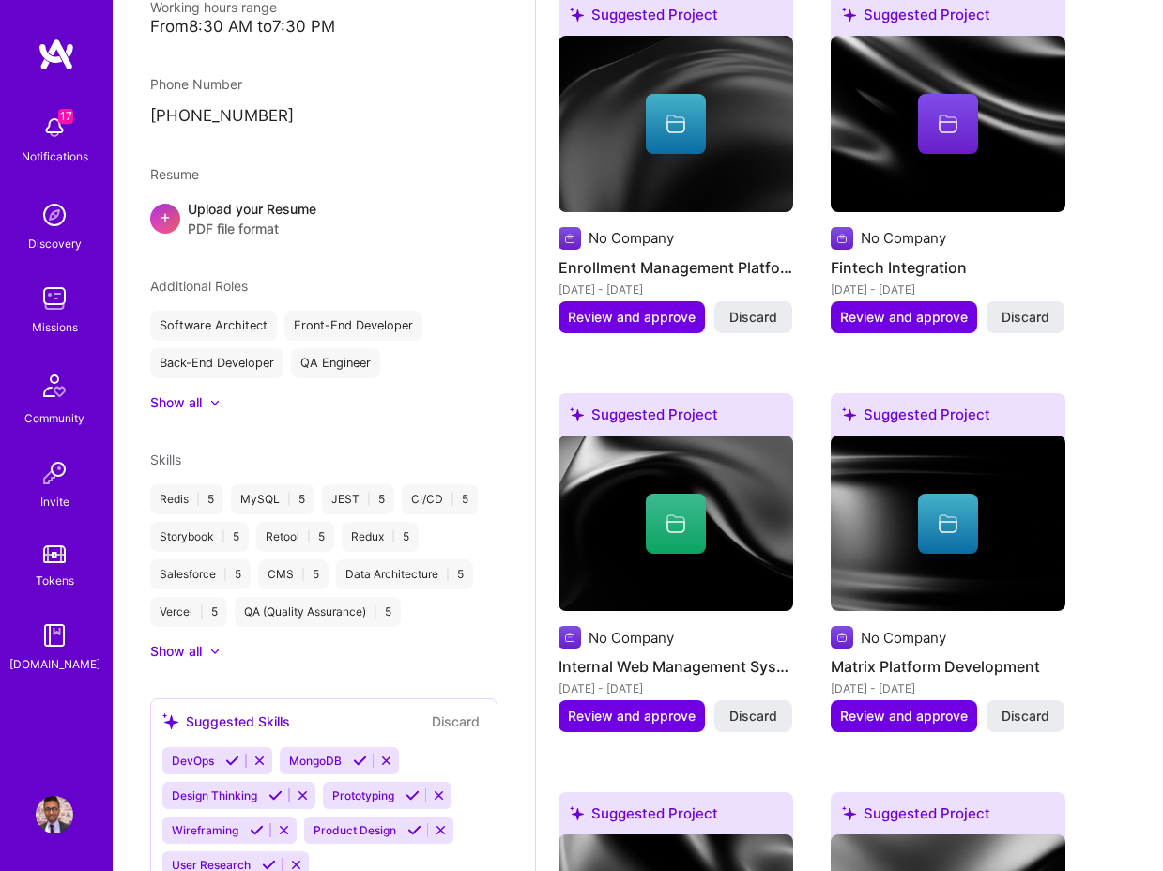
scroll to position [922, 0]
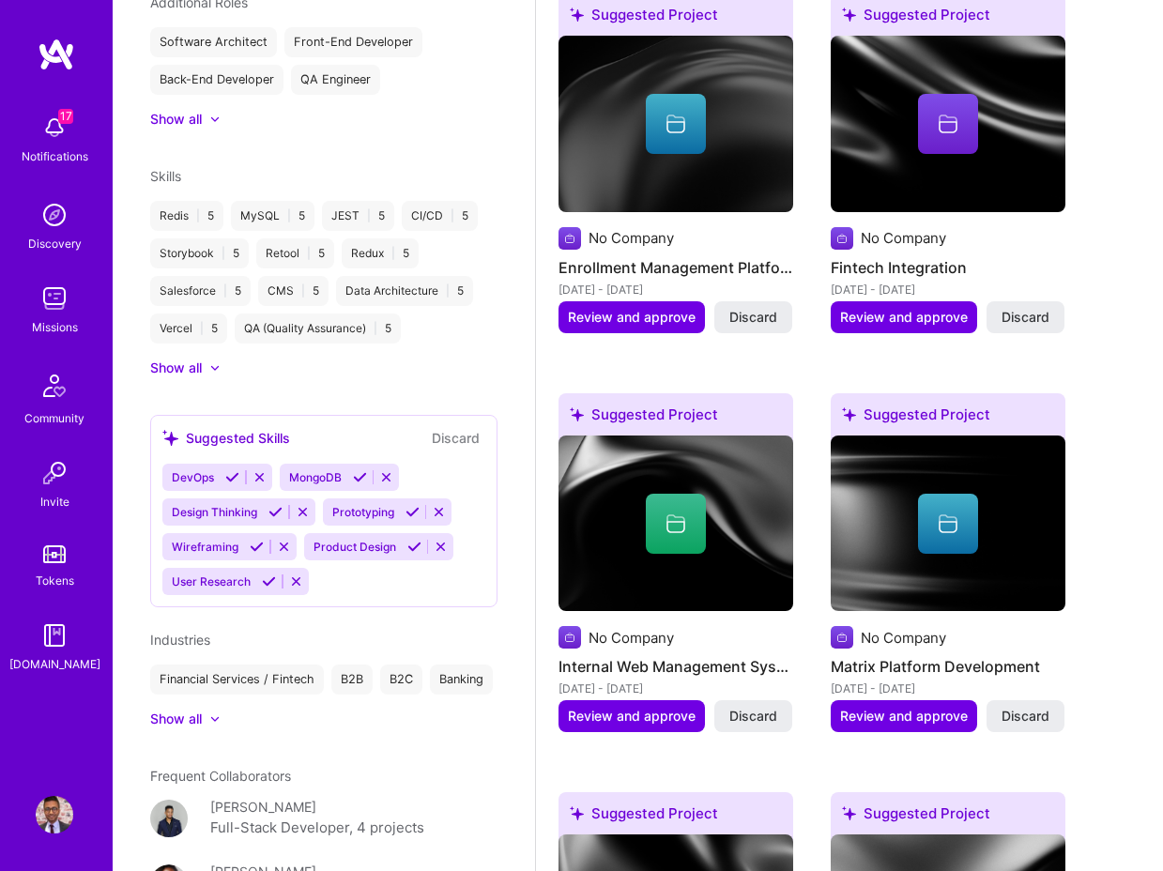
click at [356, 470] on icon at bounding box center [360, 477] width 14 height 14
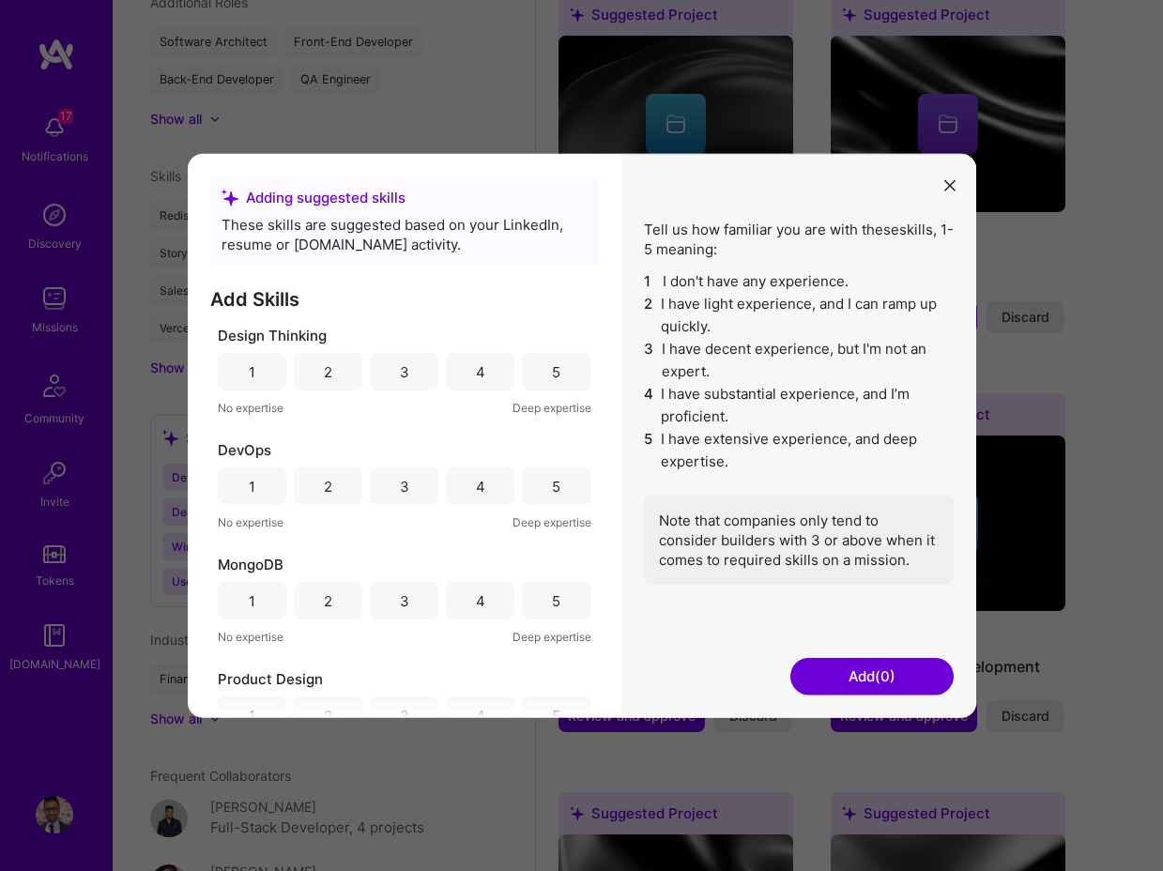
scroll to position [19, 0]
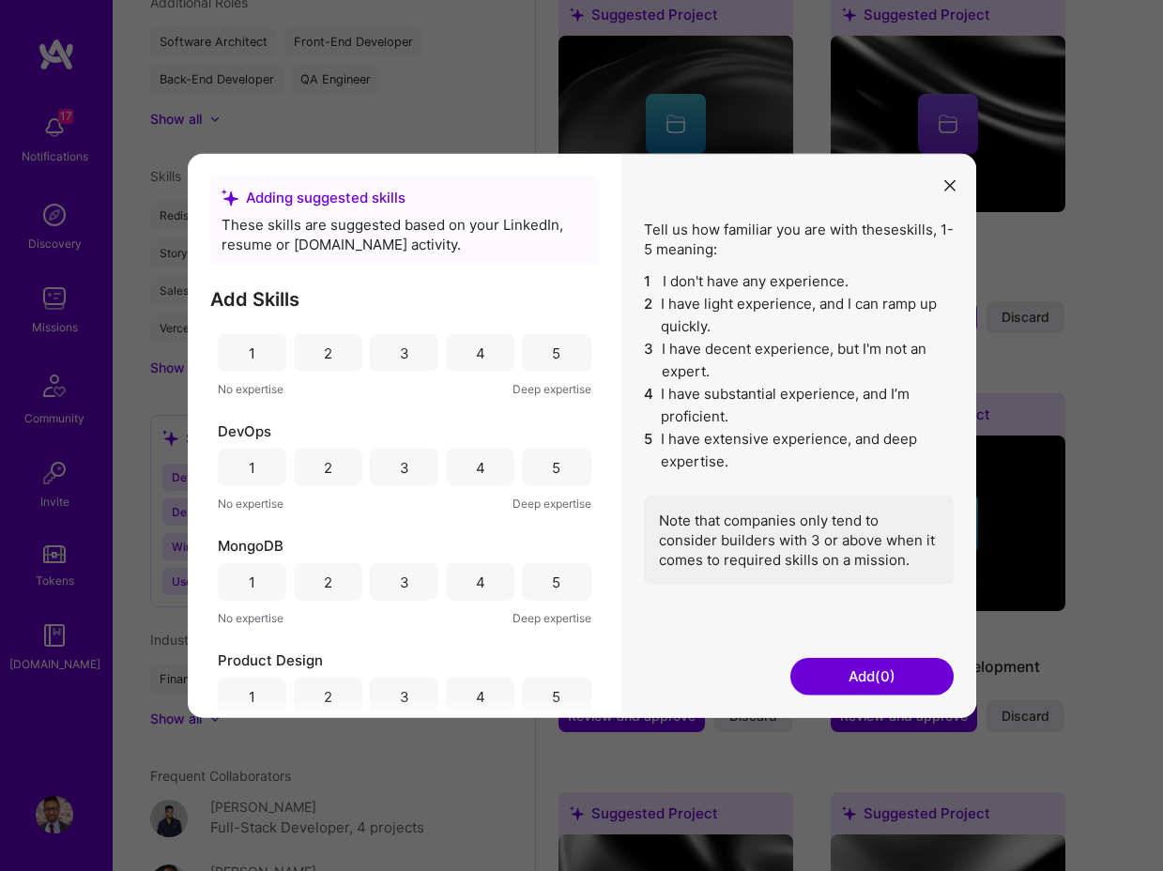
click at [552, 361] on div "5" at bounding box center [556, 353] width 8 height 20
click at [559, 579] on div "5" at bounding box center [556, 582] width 69 height 38
click at [457, 454] on div "4" at bounding box center [480, 468] width 69 height 38
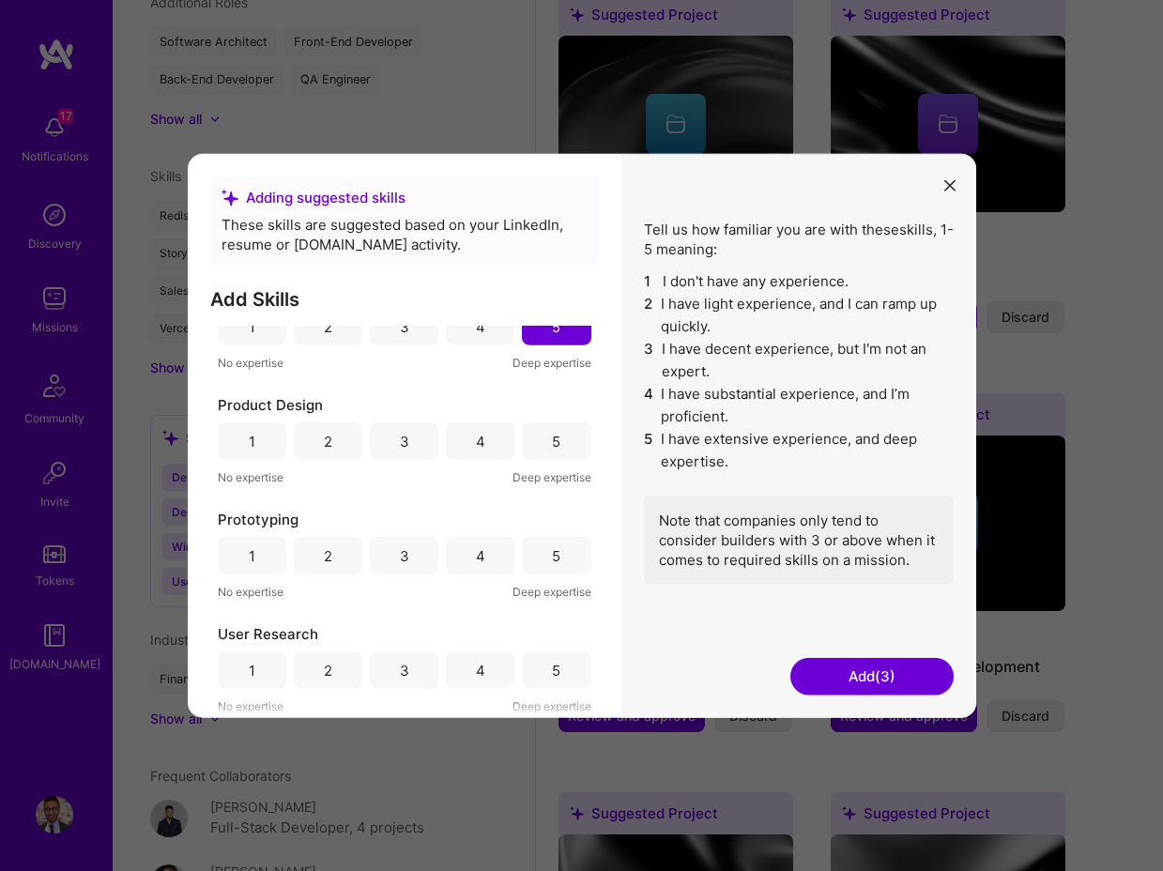
scroll to position [387, 0]
click at [469, 344] on div "4" at bounding box center [480, 329] width 69 height 38
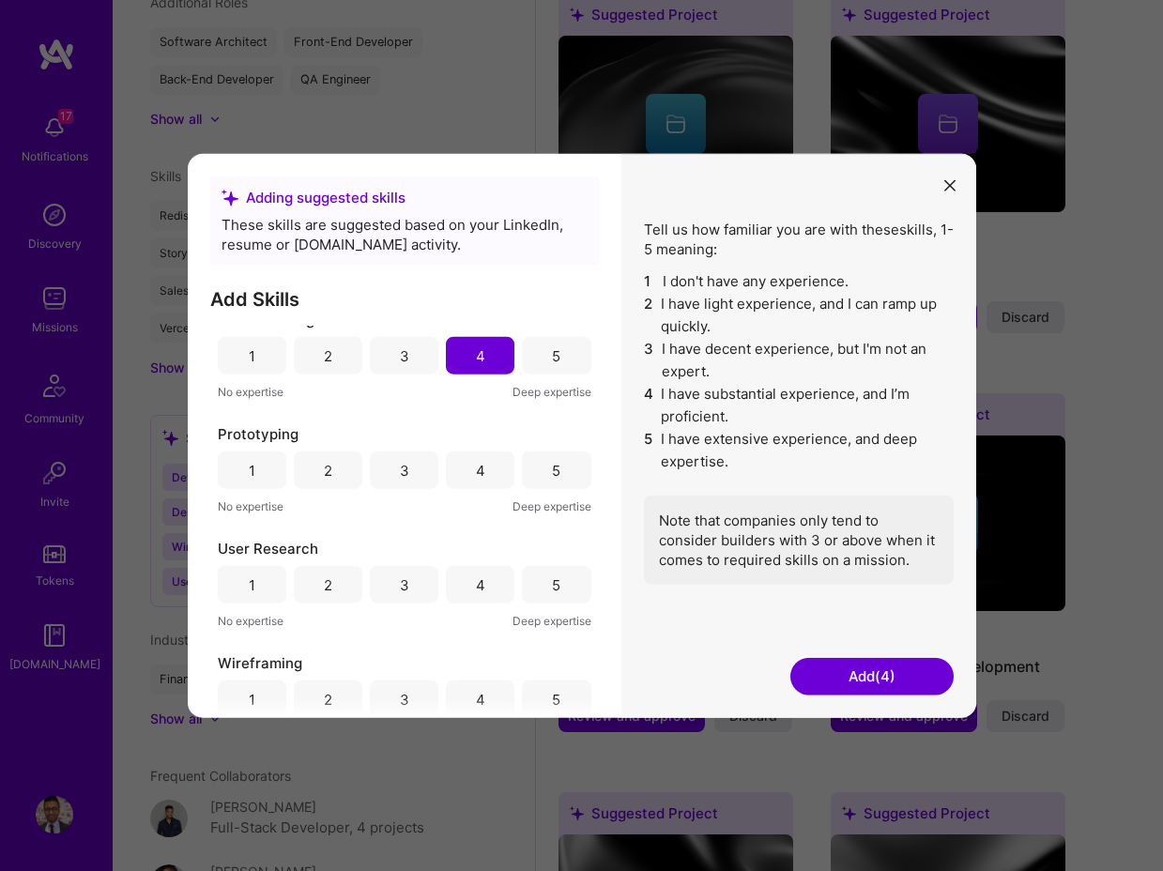
click at [552, 473] on div "5" at bounding box center [556, 470] width 8 height 20
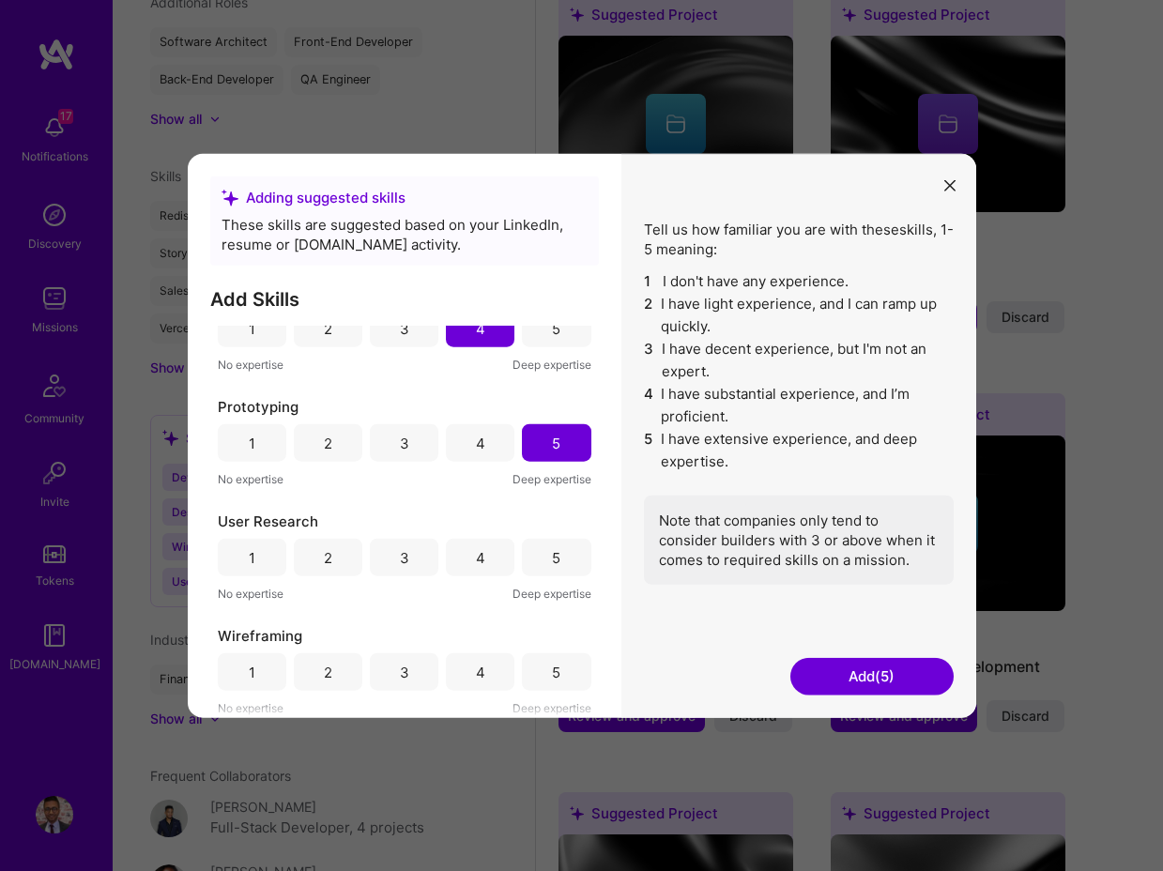
click at [537, 657] on div "5" at bounding box center [556, 673] width 69 height 38
click at [823, 672] on button "Add (6)" at bounding box center [872, 676] width 163 height 38
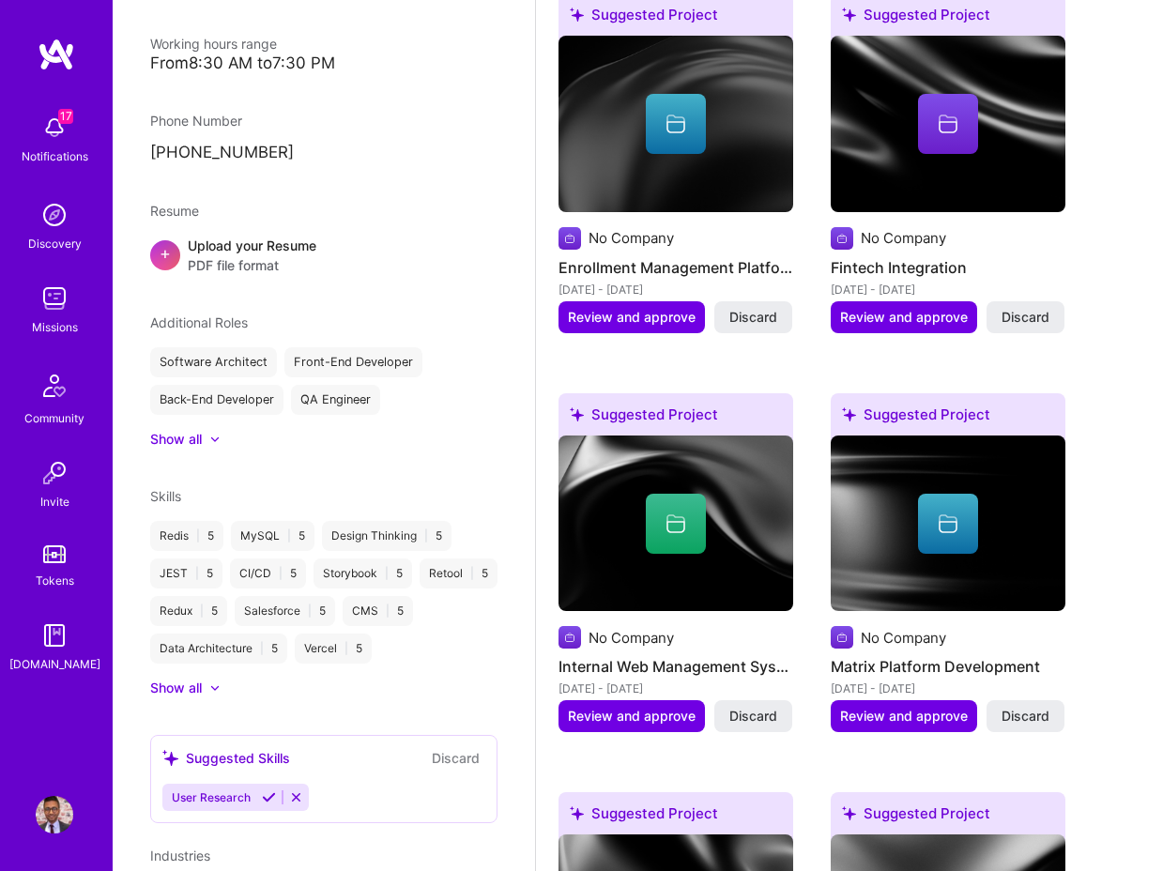
scroll to position [1054, 0]
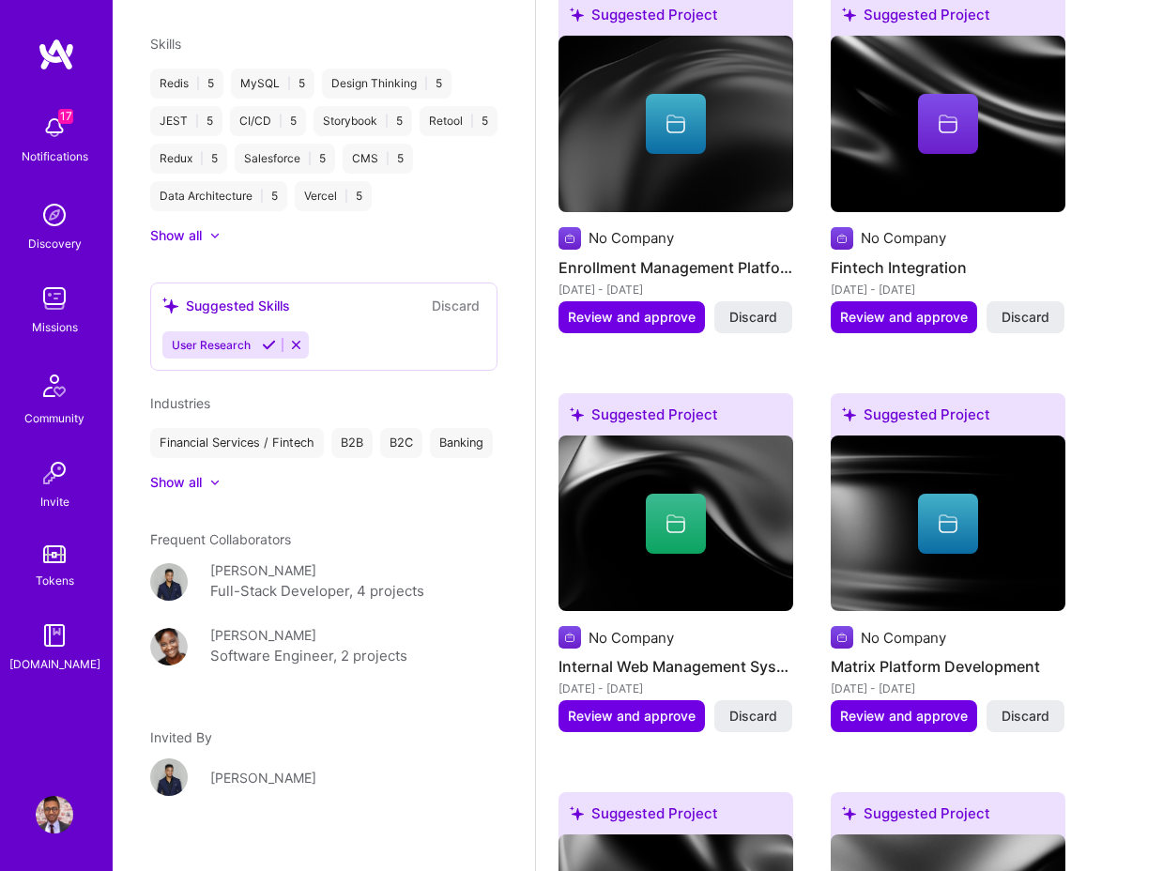
click at [264, 338] on icon at bounding box center [269, 345] width 14 height 14
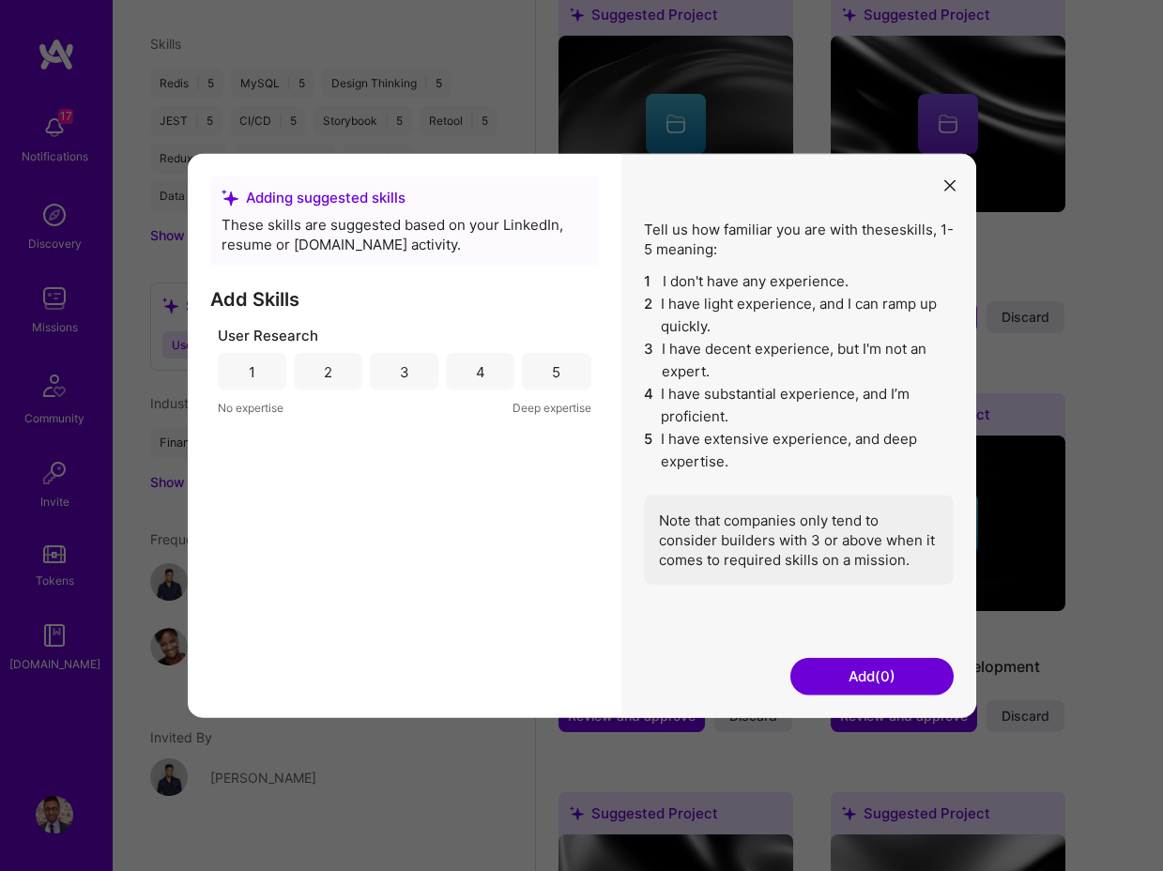
click at [424, 374] on div "3" at bounding box center [404, 372] width 69 height 38
click at [468, 370] on div "4" at bounding box center [480, 372] width 69 height 38
click at [427, 370] on div "3" at bounding box center [404, 372] width 69 height 38
click at [857, 686] on button "Add (1)" at bounding box center [872, 676] width 163 height 38
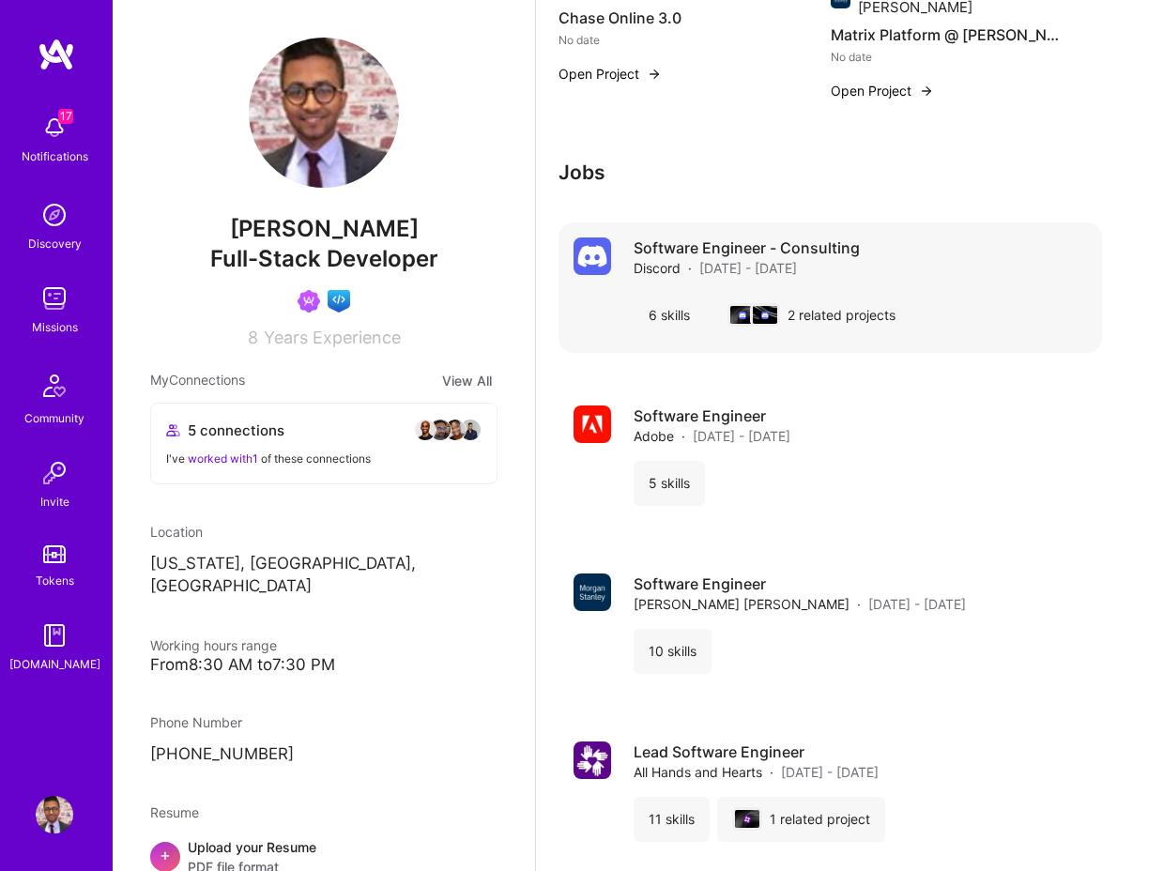
scroll to position [4682, 0]
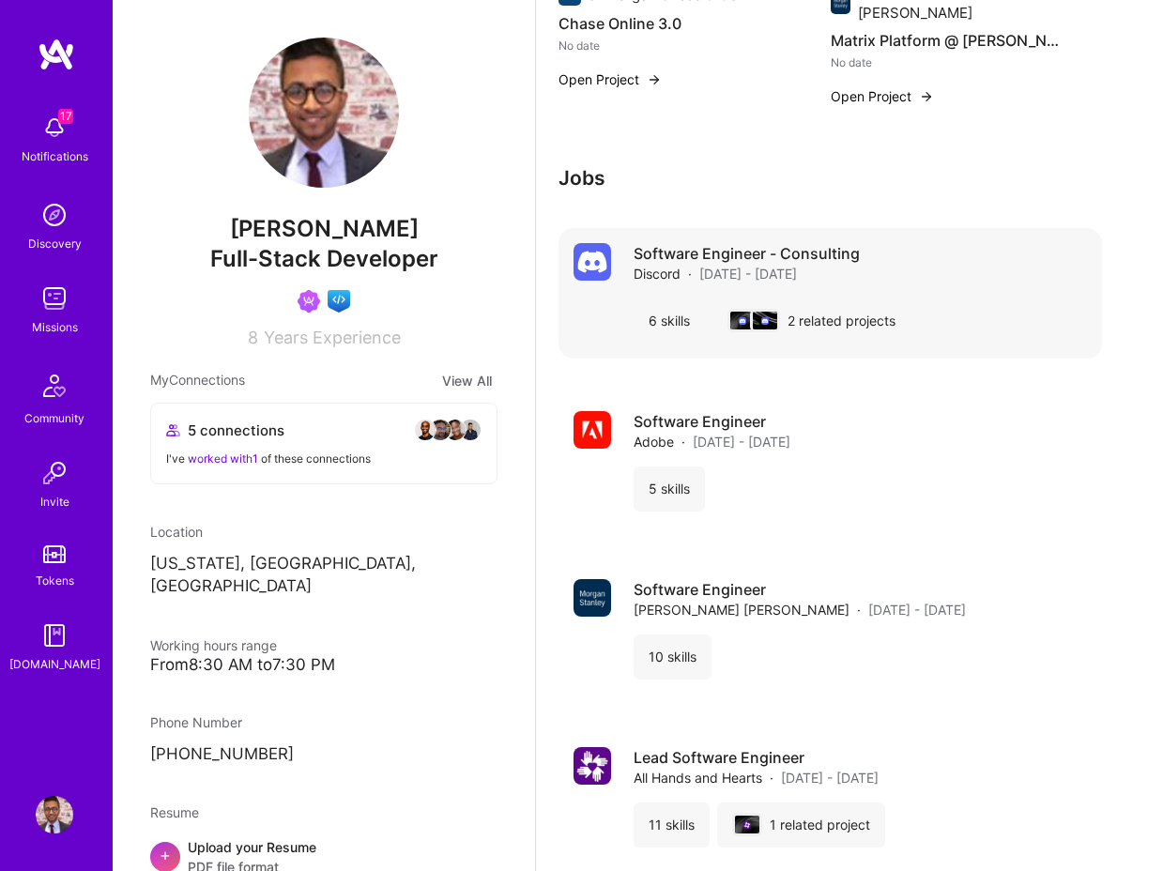
click at [685, 243] on h4 "Software Engineer - Consulting" at bounding box center [747, 253] width 226 height 21
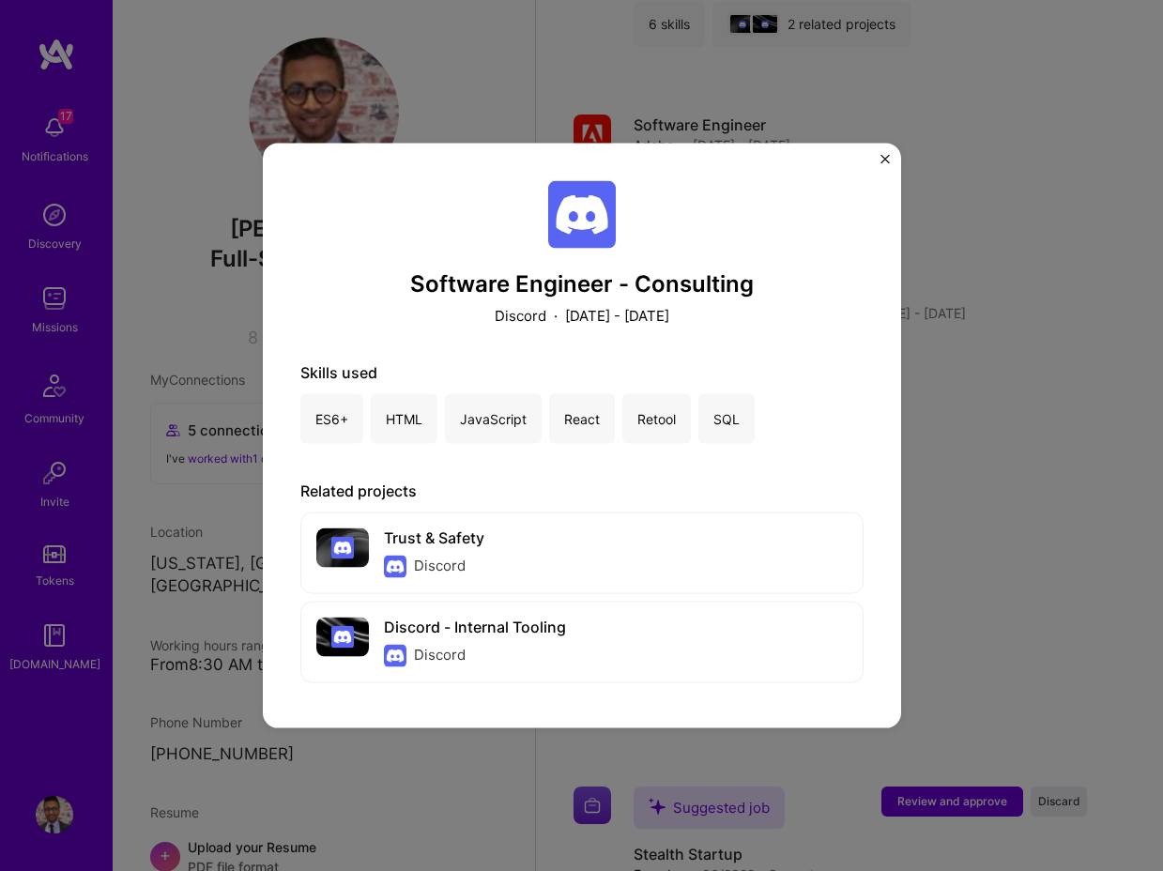
scroll to position [5185, 0]
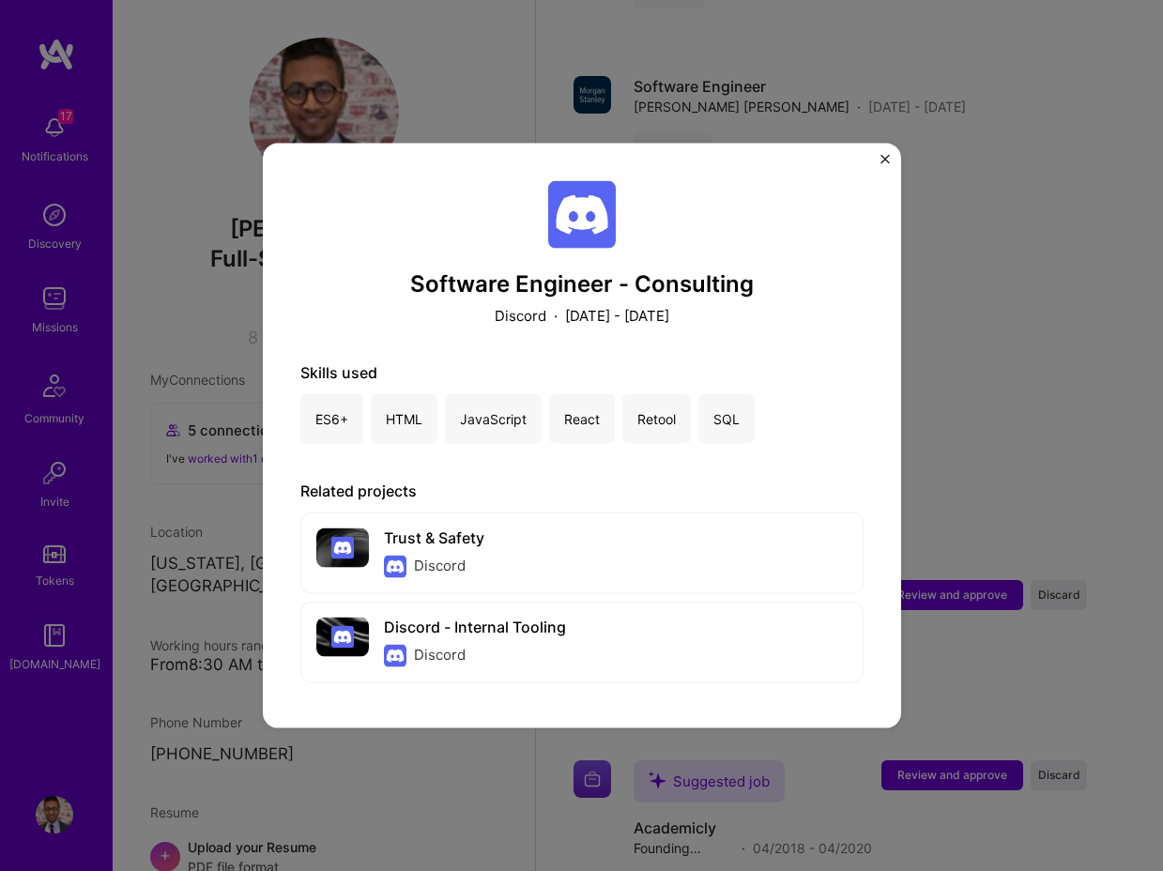
click at [994, 437] on div "Software Engineer - Consulting Discord · March 2022 - March 2023 Skills used ES…" at bounding box center [581, 435] width 1163 height 871
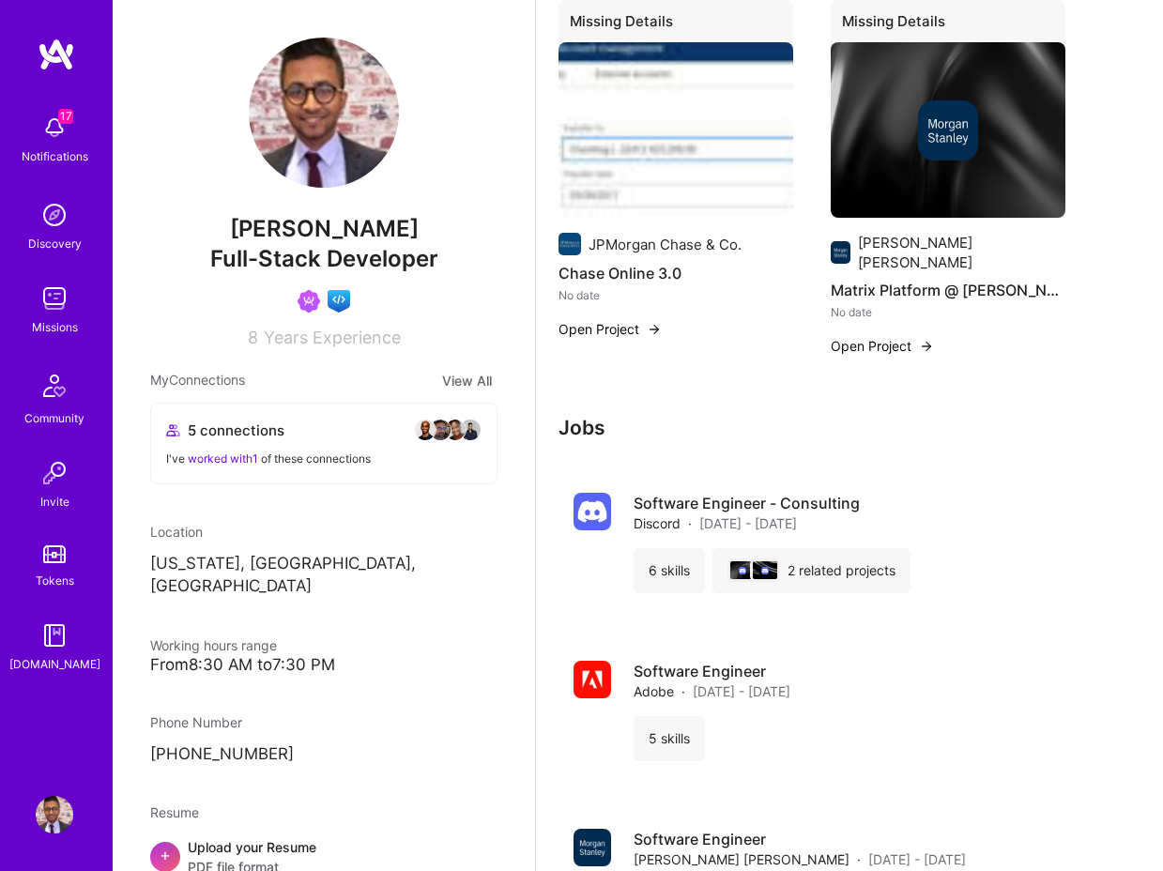
scroll to position [4429, 0]
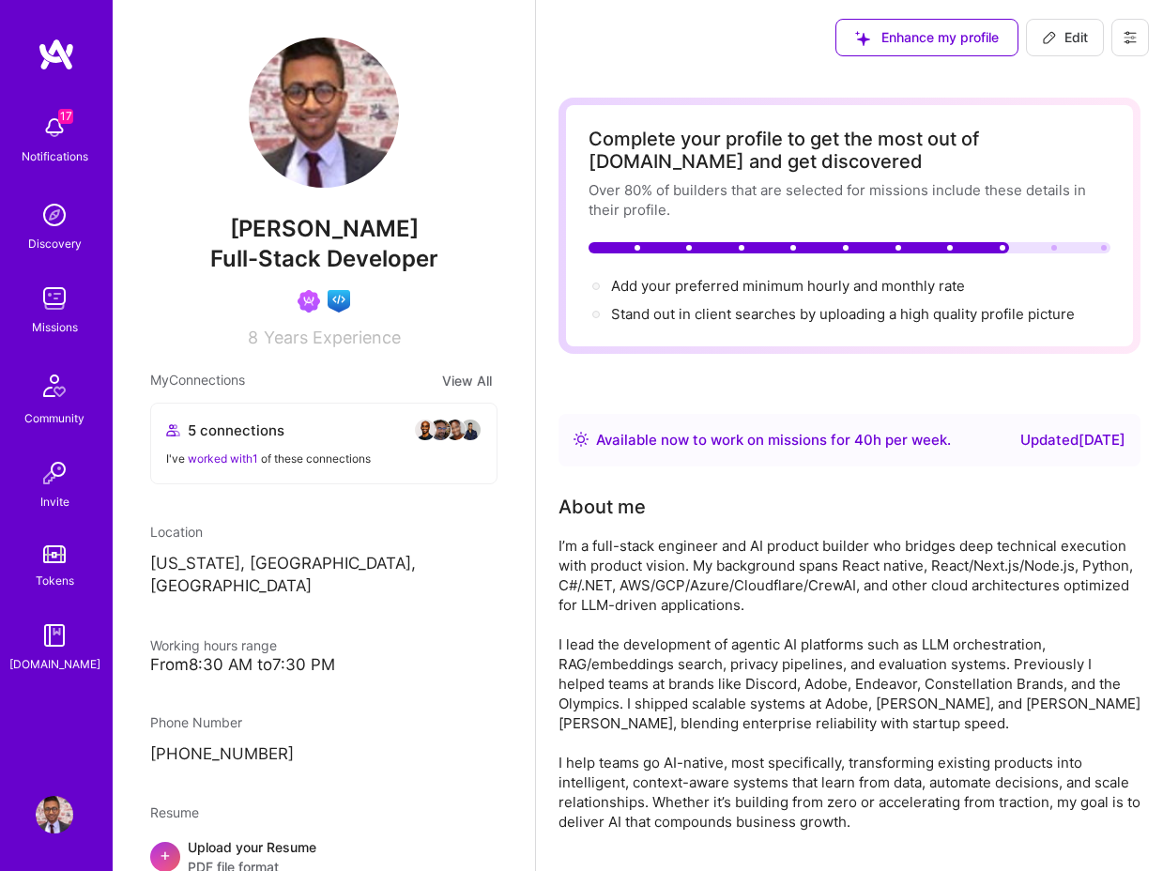
click at [800, 623] on div "I’m a full-stack engineer and AI product builder who bridges deep technical exe…" at bounding box center [850, 684] width 582 height 296
click at [1074, 32] on span "Edit" at bounding box center [1065, 37] width 46 height 19
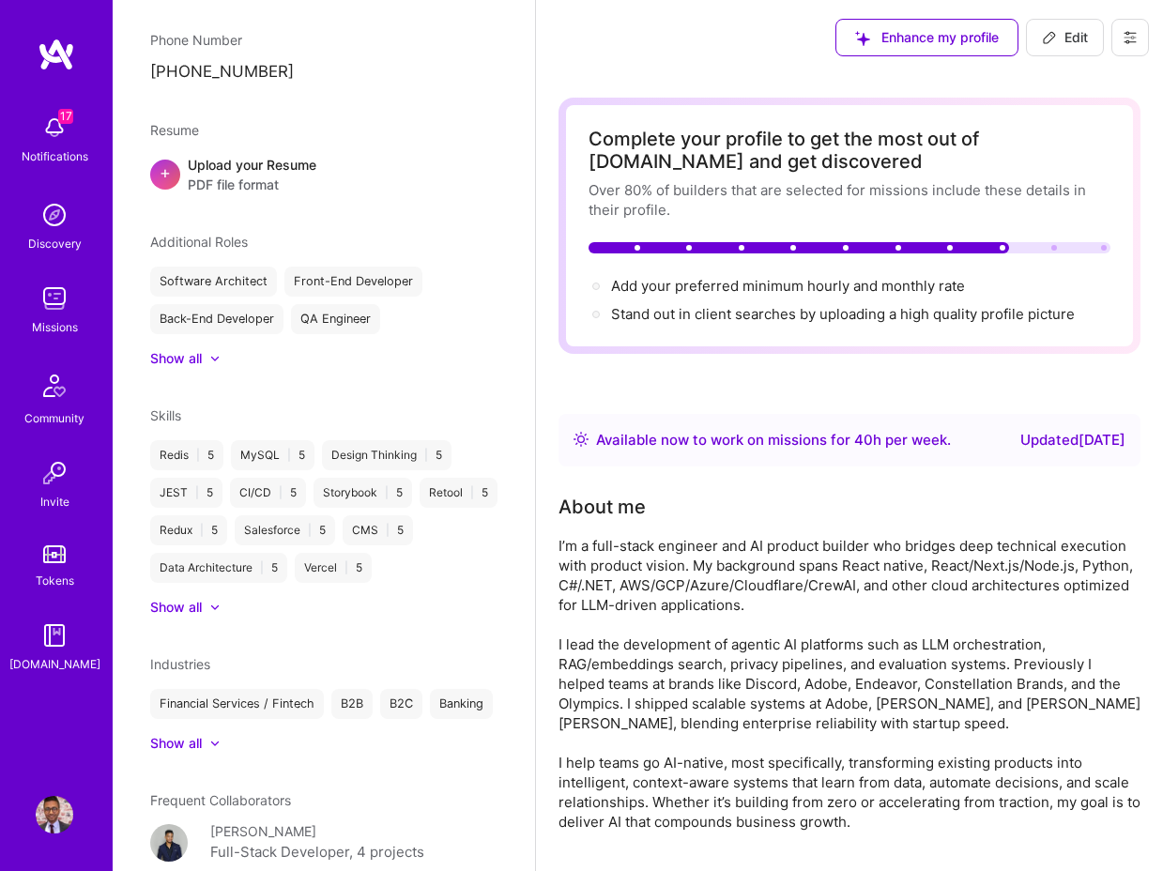
select select "US"
select select "Right Now"
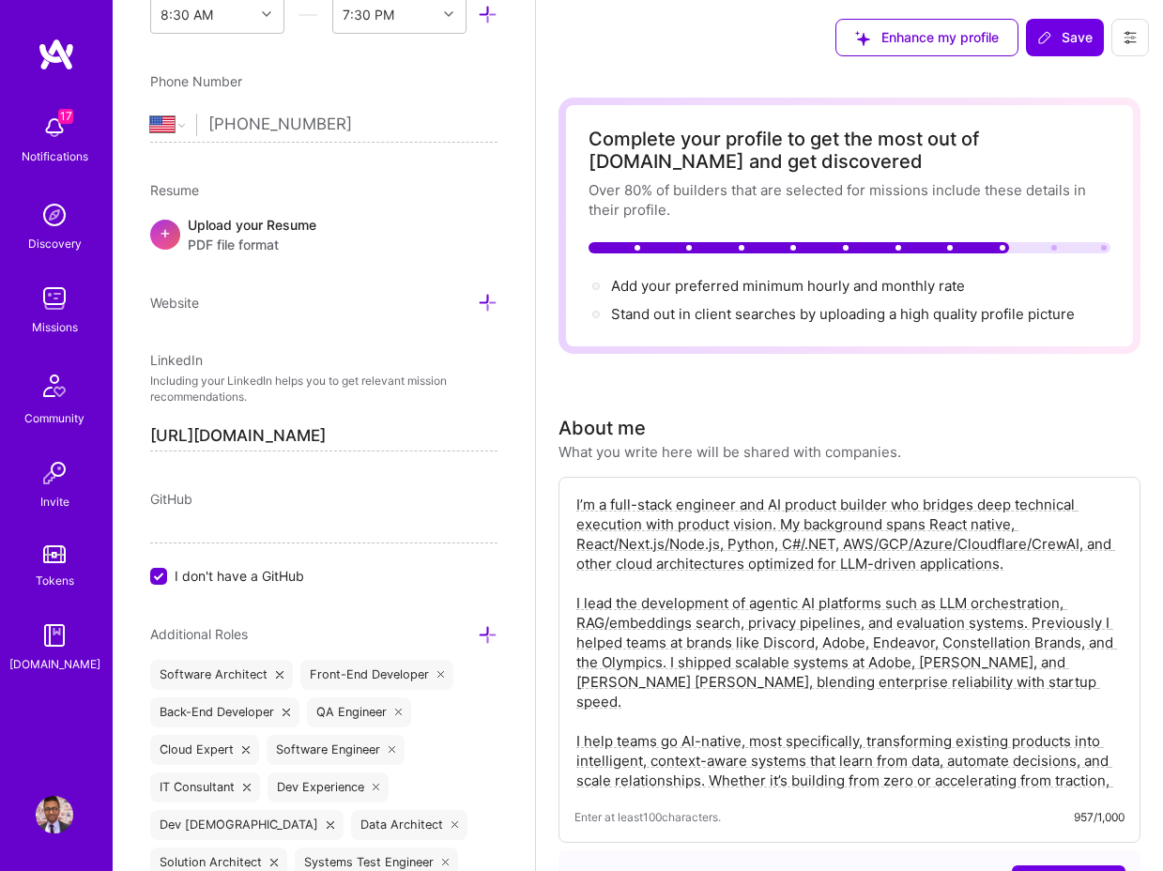
click at [741, 668] on textarea "I’m a full-stack engineer and AI product builder who bridges deep technical exe…" at bounding box center [850, 643] width 550 height 300
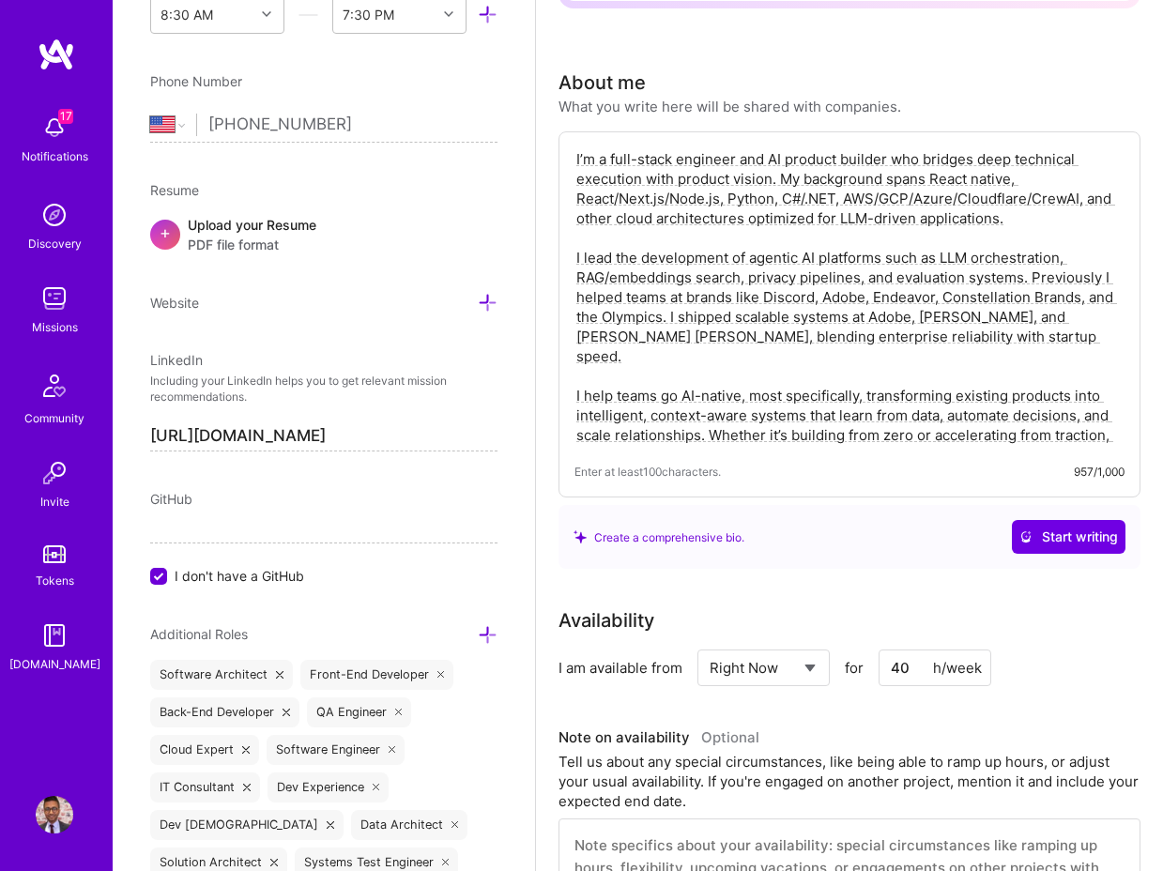
scroll to position [0, 0]
